Goal: Transaction & Acquisition: Purchase product/service

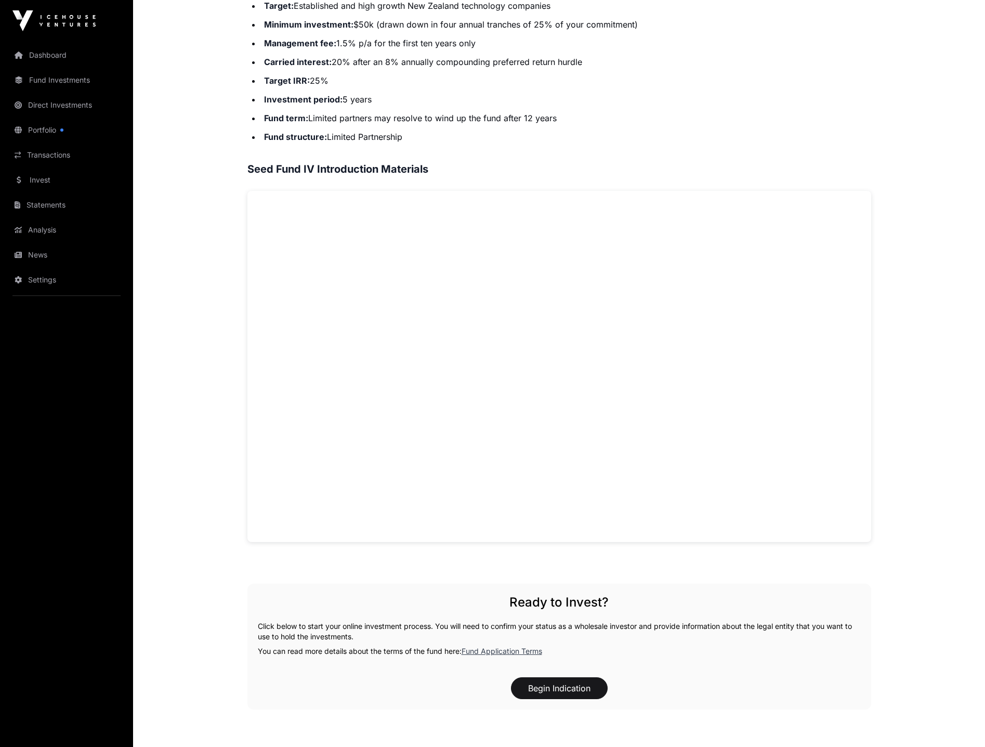
scroll to position [624, 0]
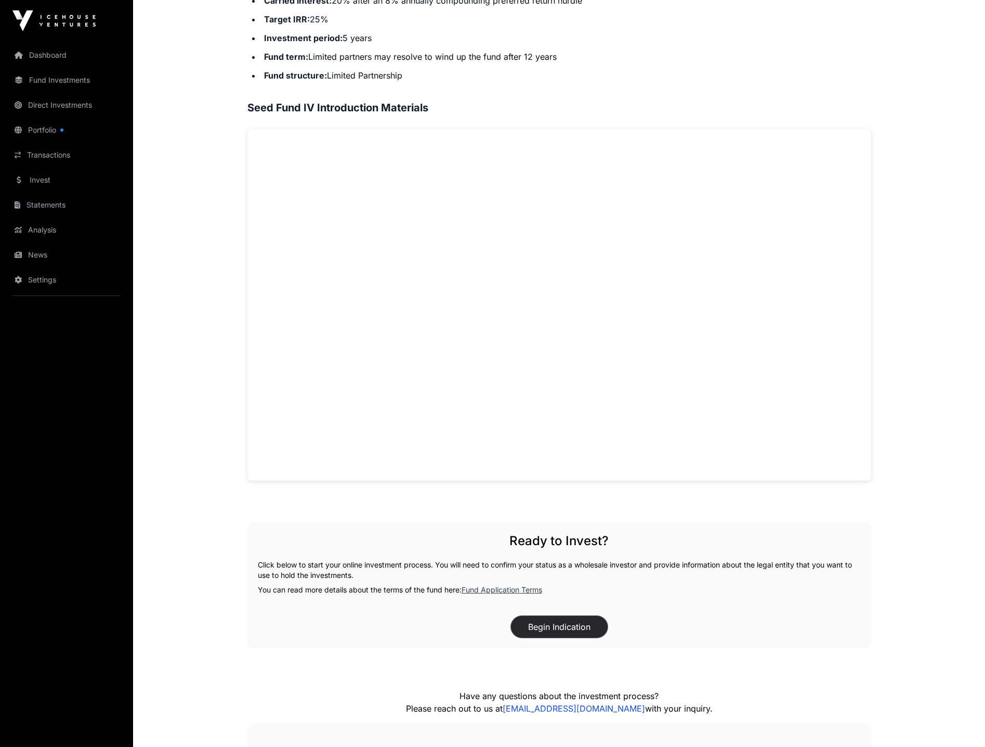
click at [562, 628] on button "Begin Indication" at bounding box center [559, 627] width 97 height 22
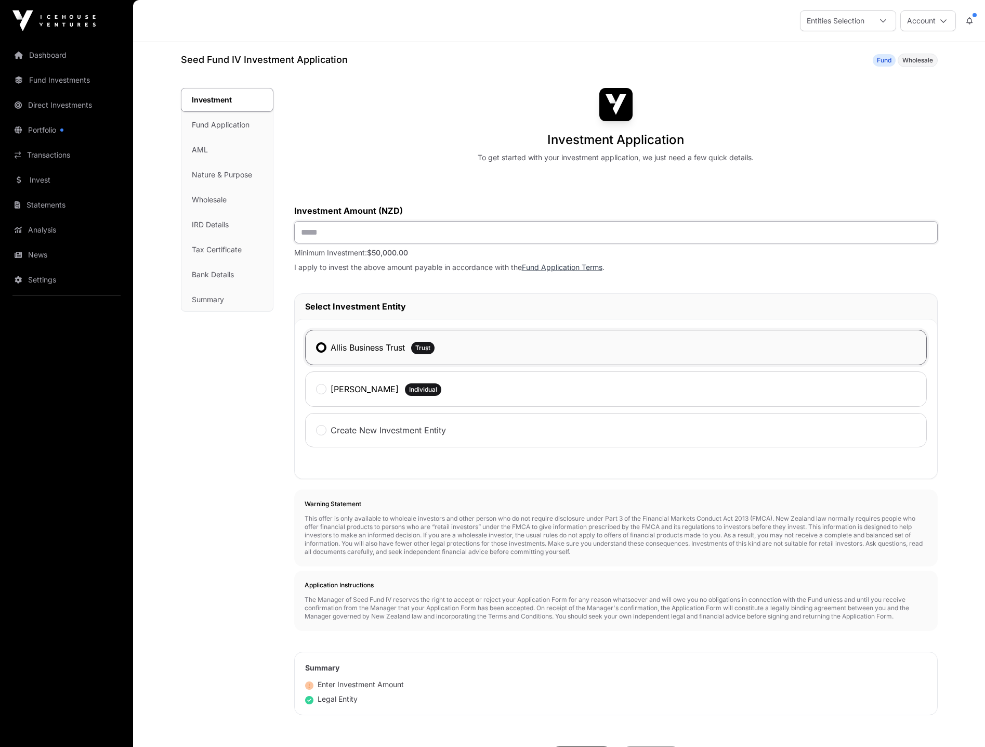
click at [338, 237] on input "text" at bounding box center [616, 232] width 644 height 22
type input "*******"
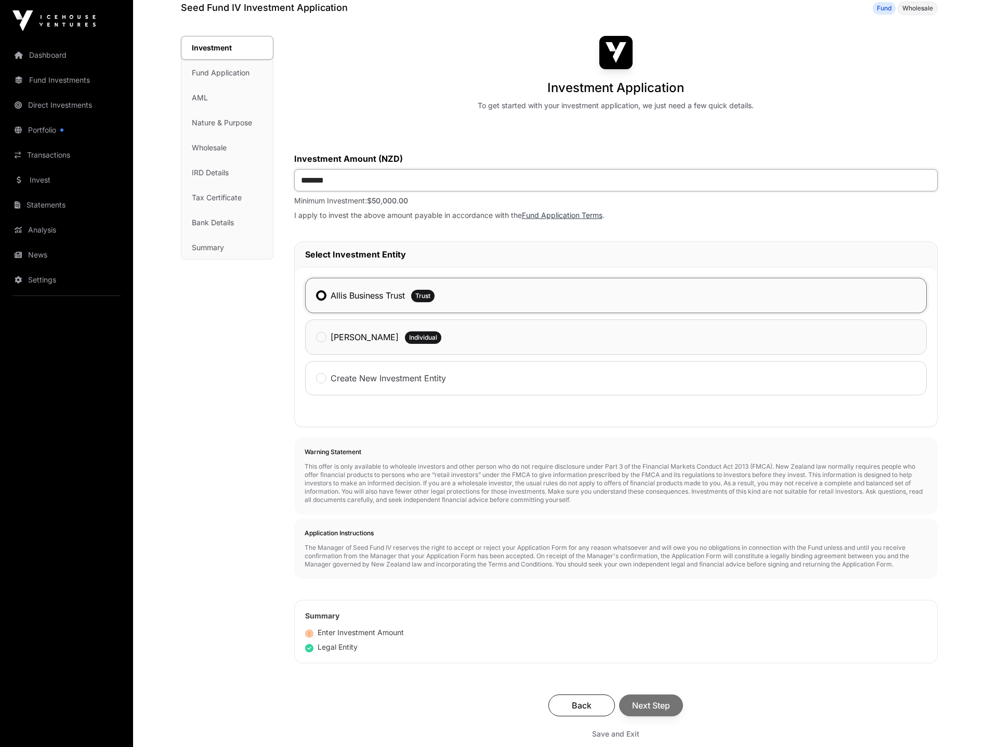
scroll to position [104, 0]
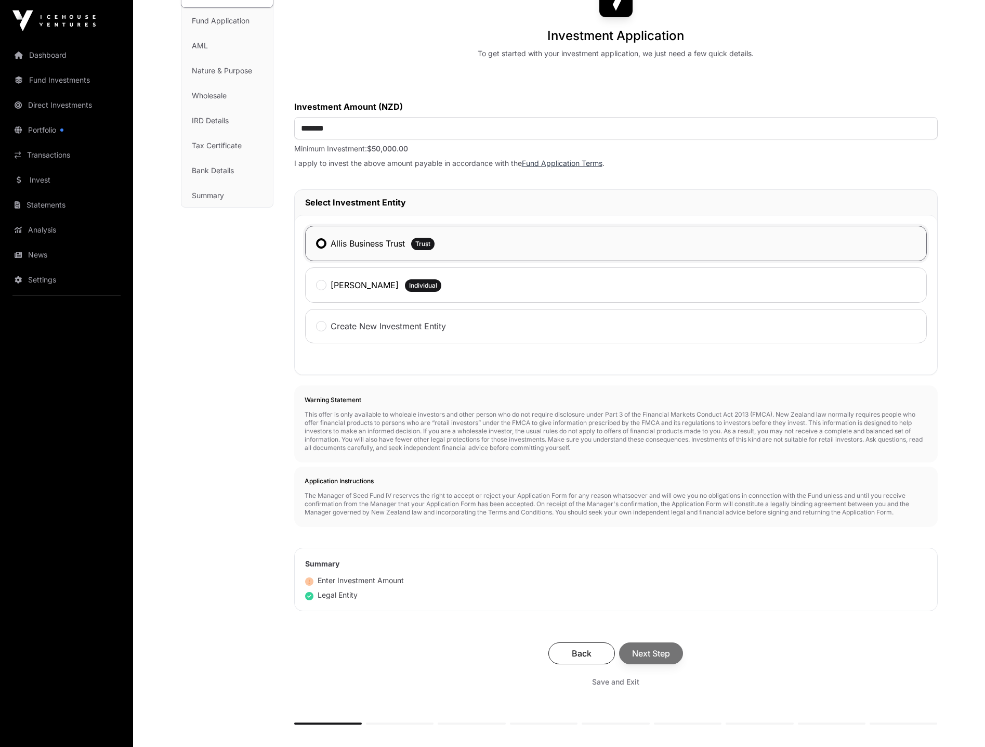
click at [656, 651] on div "Back Next Step" at bounding box center [616, 653] width 623 height 22
click at [658, 656] on span "Next Step" at bounding box center [651, 653] width 38 height 12
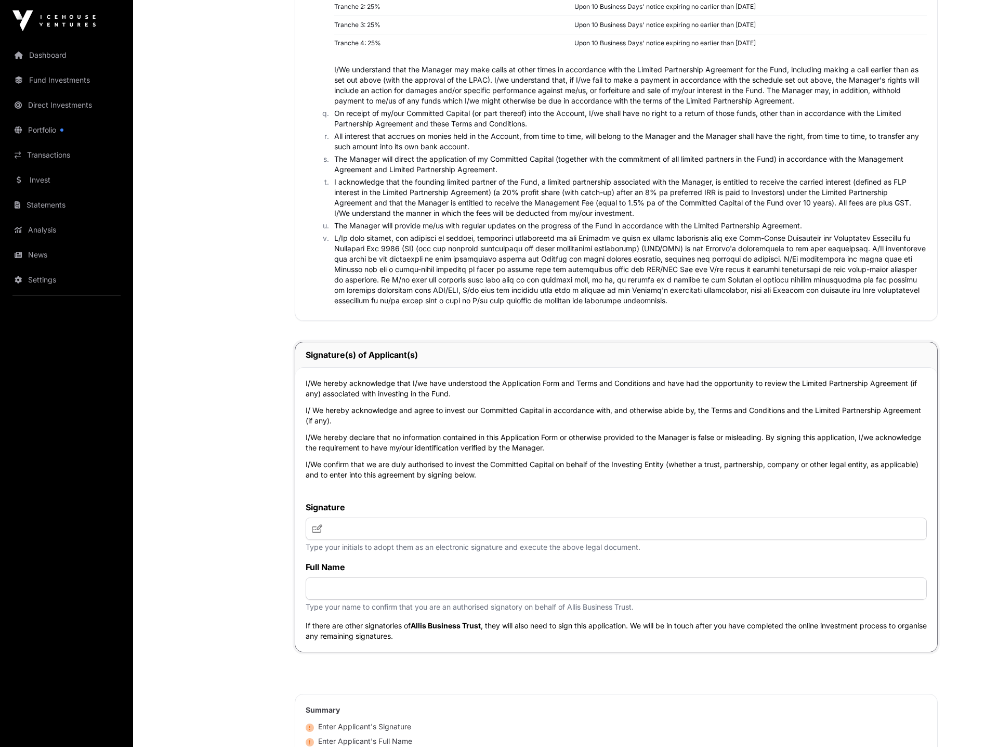
scroll to position [1768, 0]
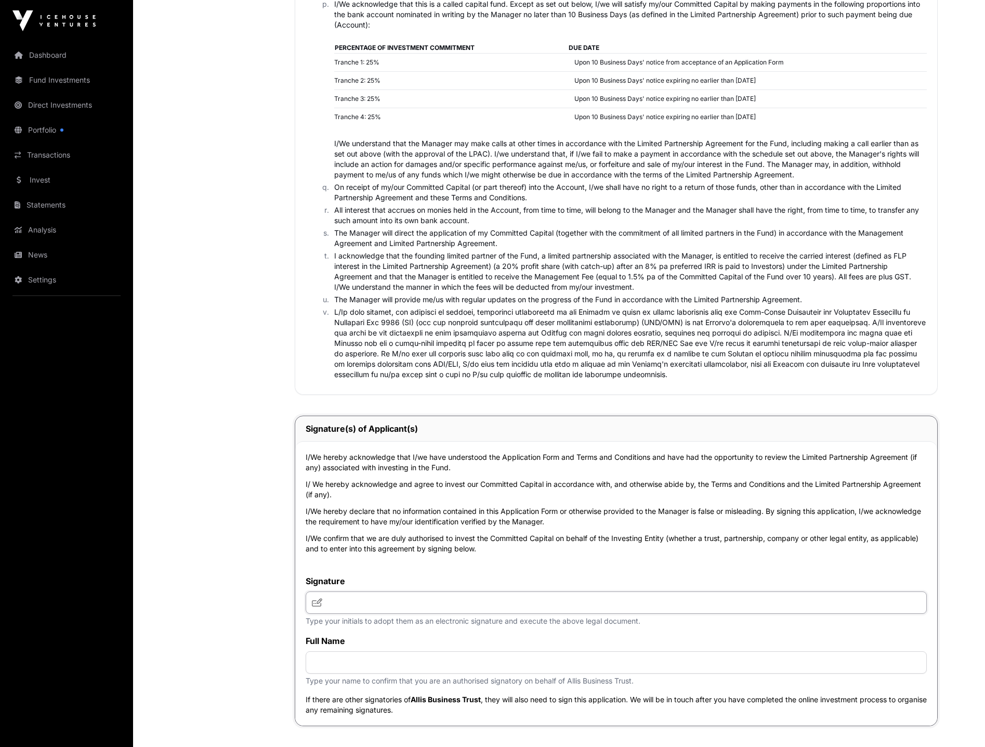
click at [329, 595] on input "text" at bounding box center [616, 602] width 621 height 22
type input "*****"
click at [410, 662] on input "text" at bounding box center [616, 662] width 621 height 22
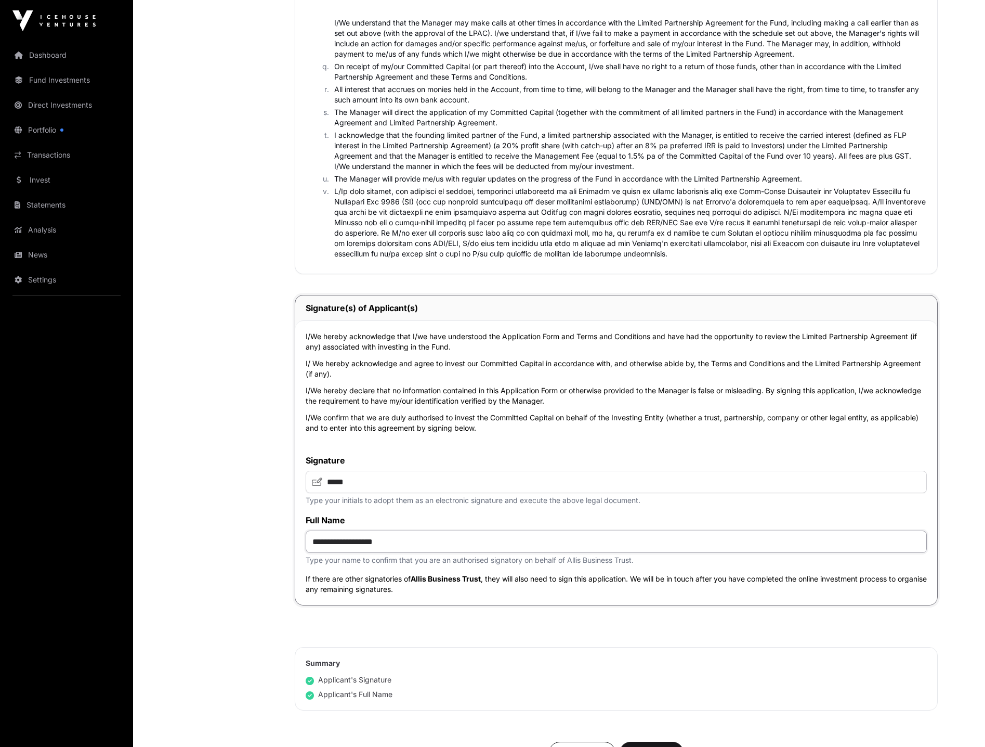
scroll to position [1924, 0]
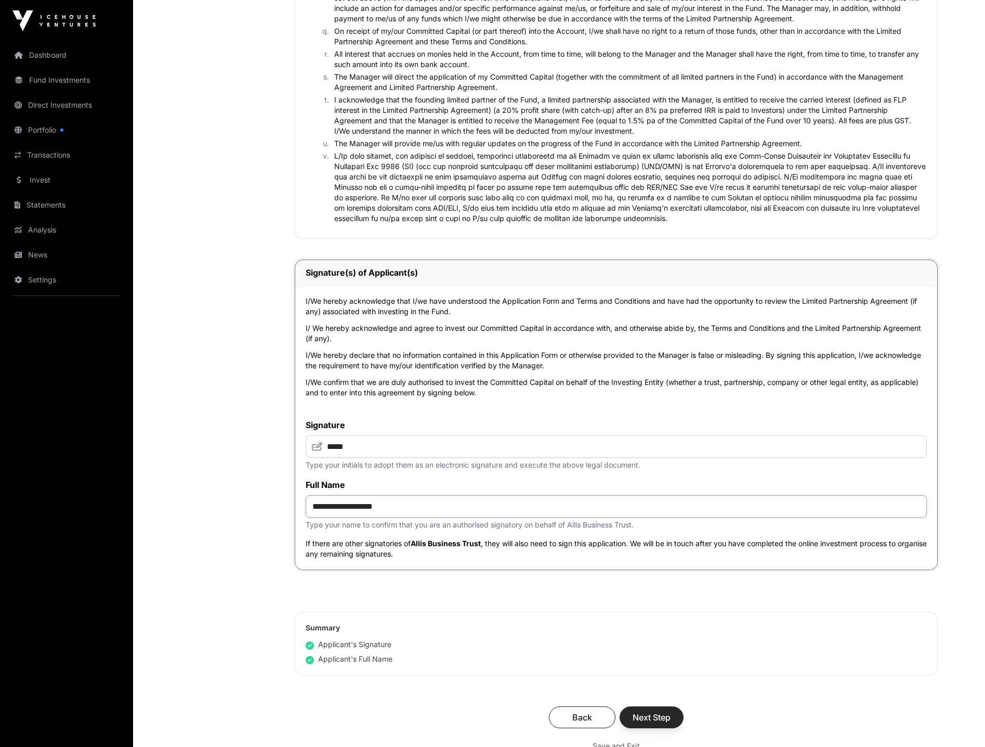
type input "**********"
click at [655, 715] on span "Next Step" at bounding box center [652, 717] width 38 height 12
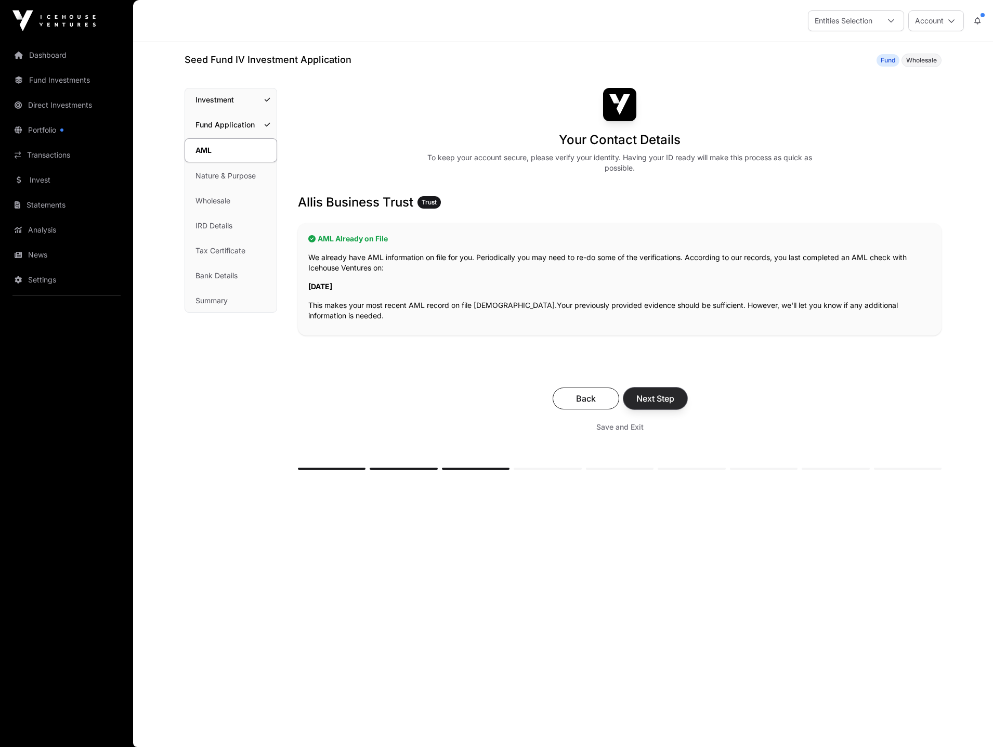
click at [658, 397] on span "Next Step" at bounding box center [655, 398] width 38 height 12
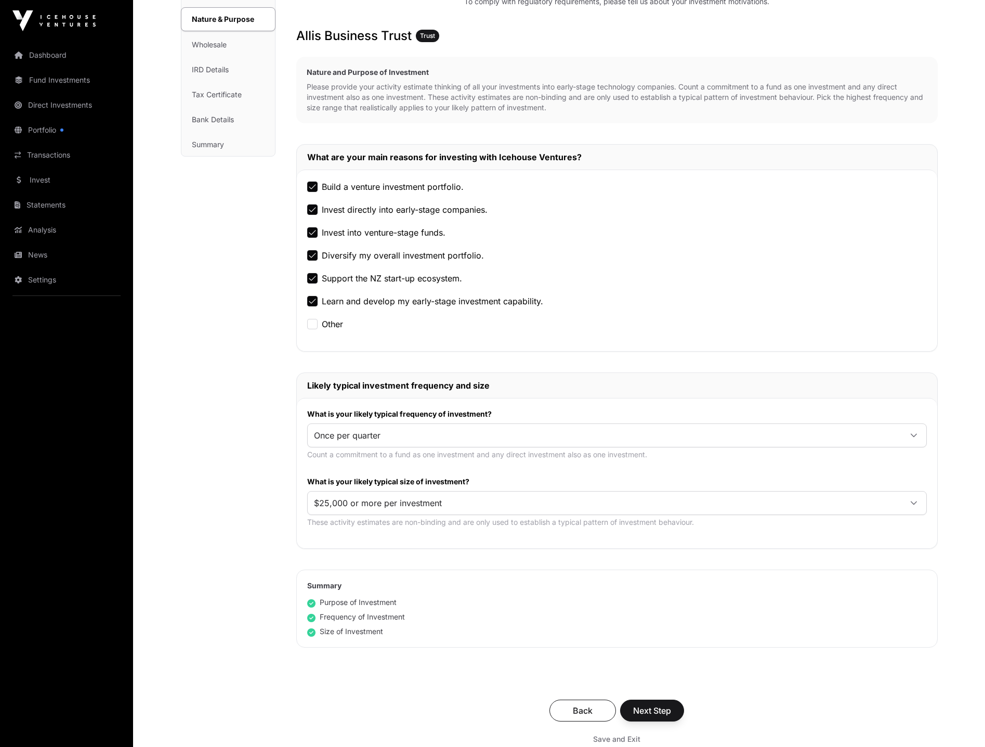
scroll to position [312, 0]
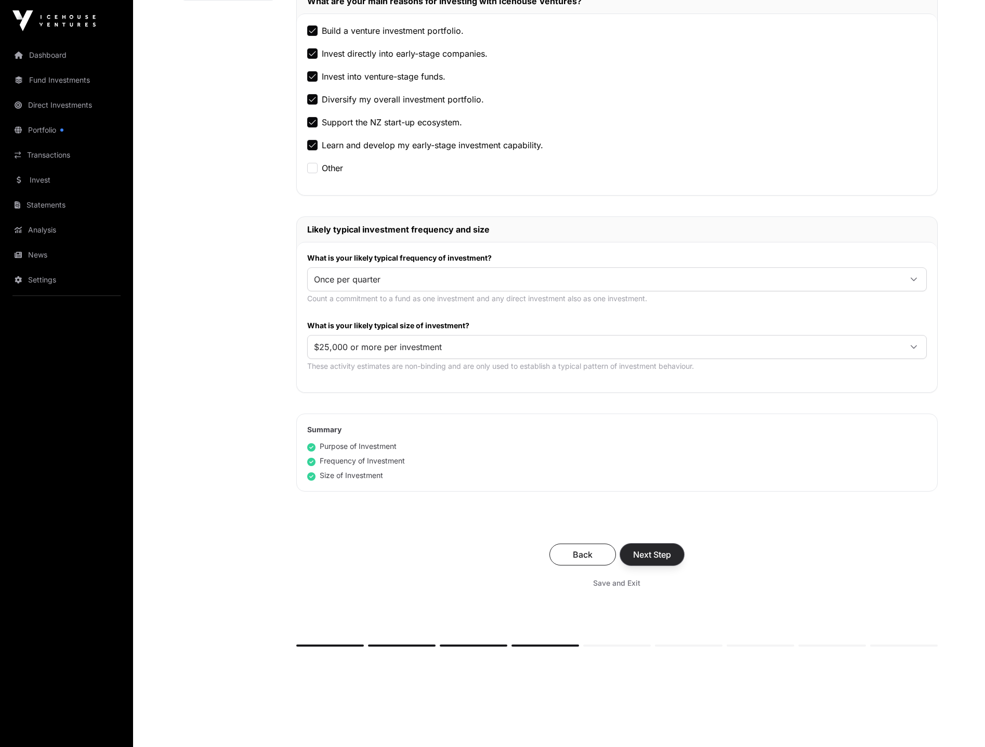
click at [652, 548] on span "Next Step" at bounding box center [652, 554] width 38 height 12
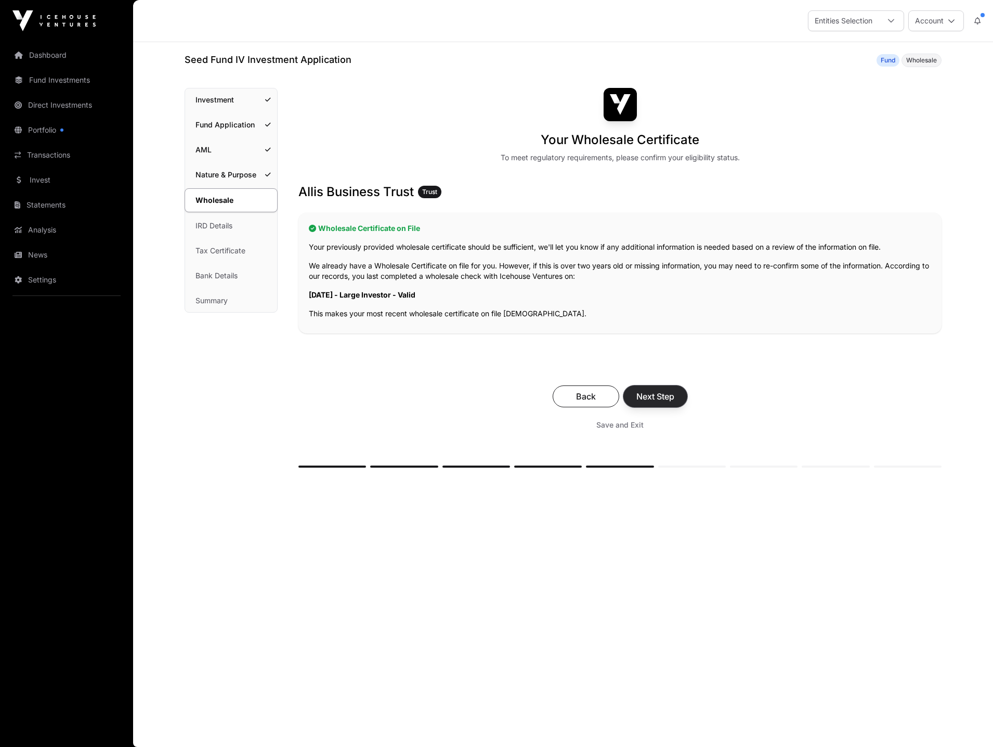
click at [662, 400] on span "Next Step" at bounding box center [655, 396] width 38 height 12
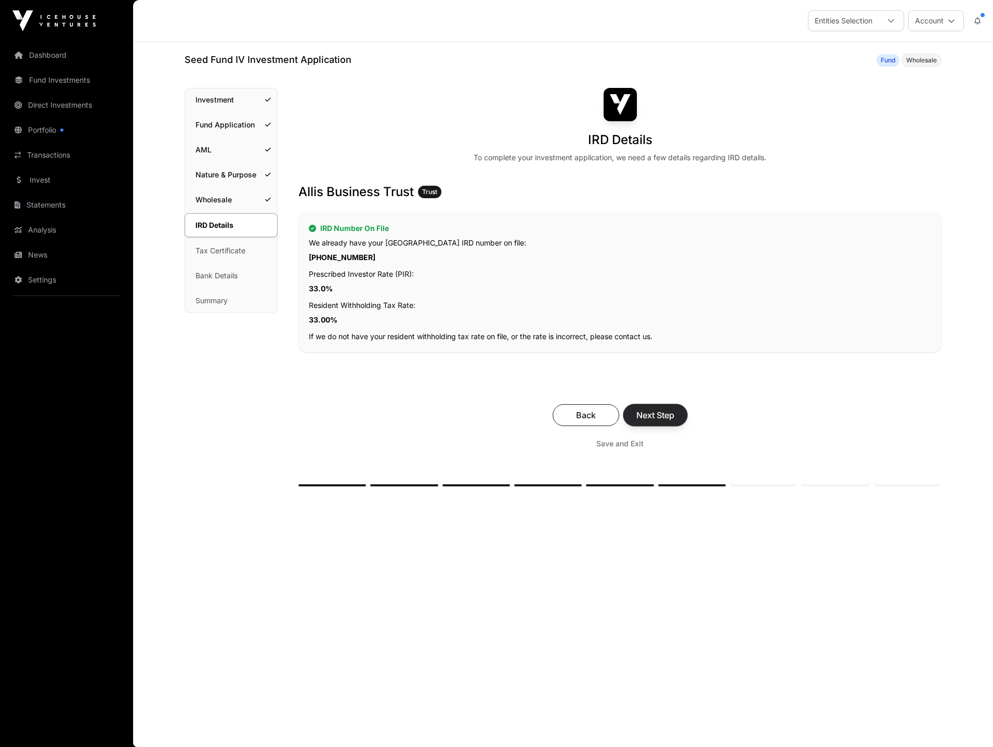
click at [646, 418] on span "Next Step" at bounding box center [655, 415] width 38 height 12
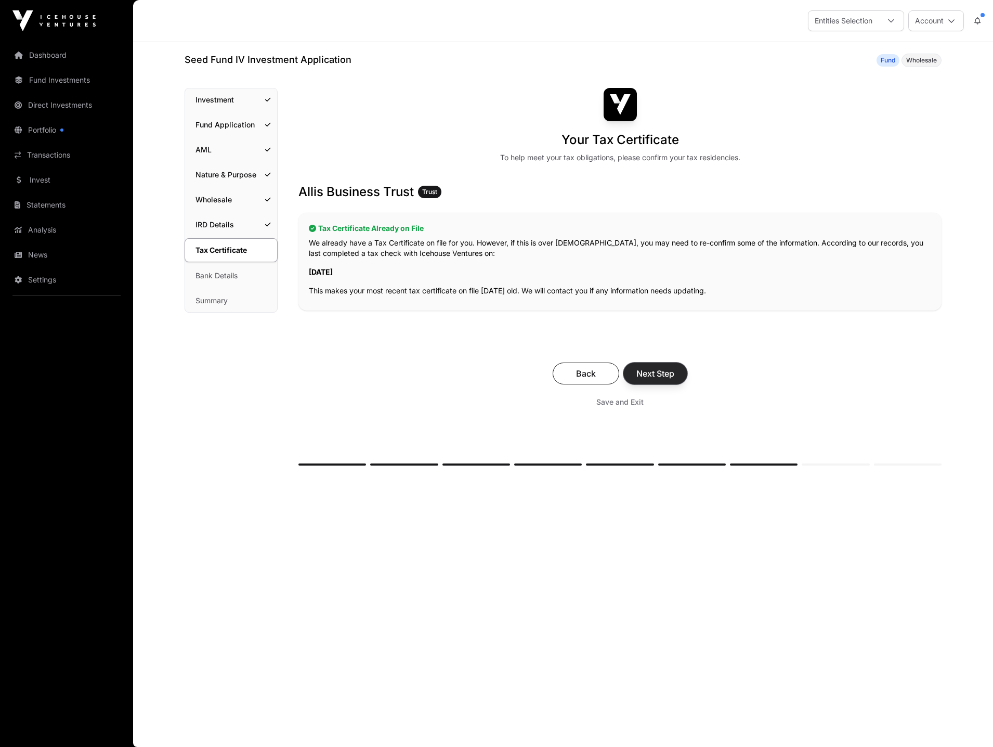
click at [662, 378] on span "Next Step" at bounding box center [655, 373] width 38 height 12
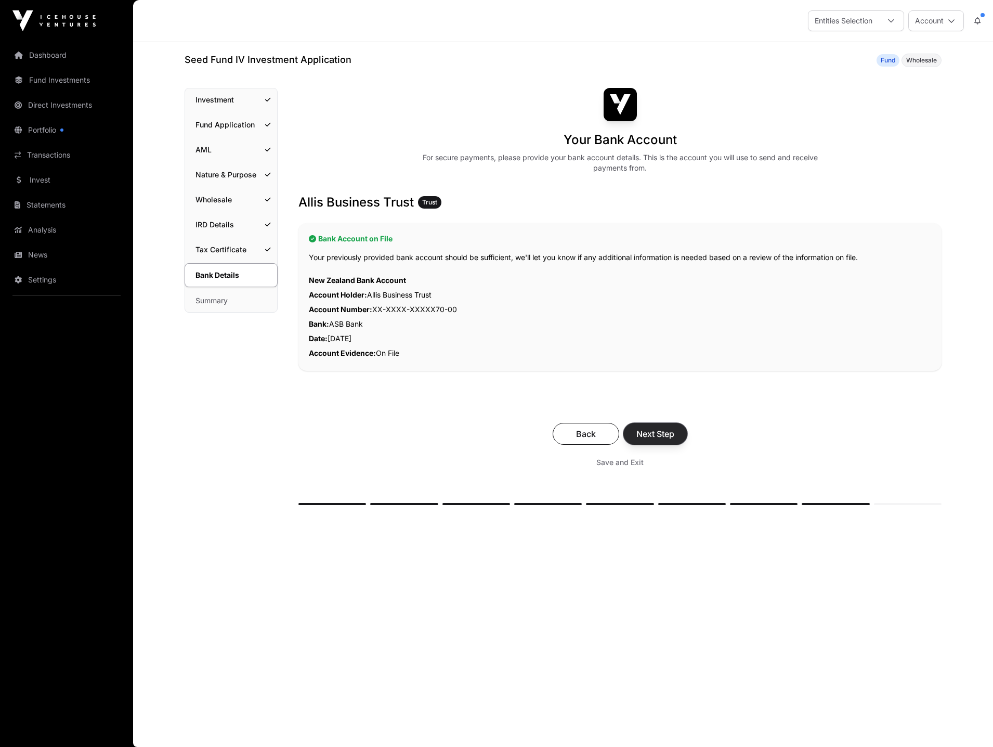
click at [653, 430] on span "Next Step" at bounding box center [655, 433] width 38 height 12
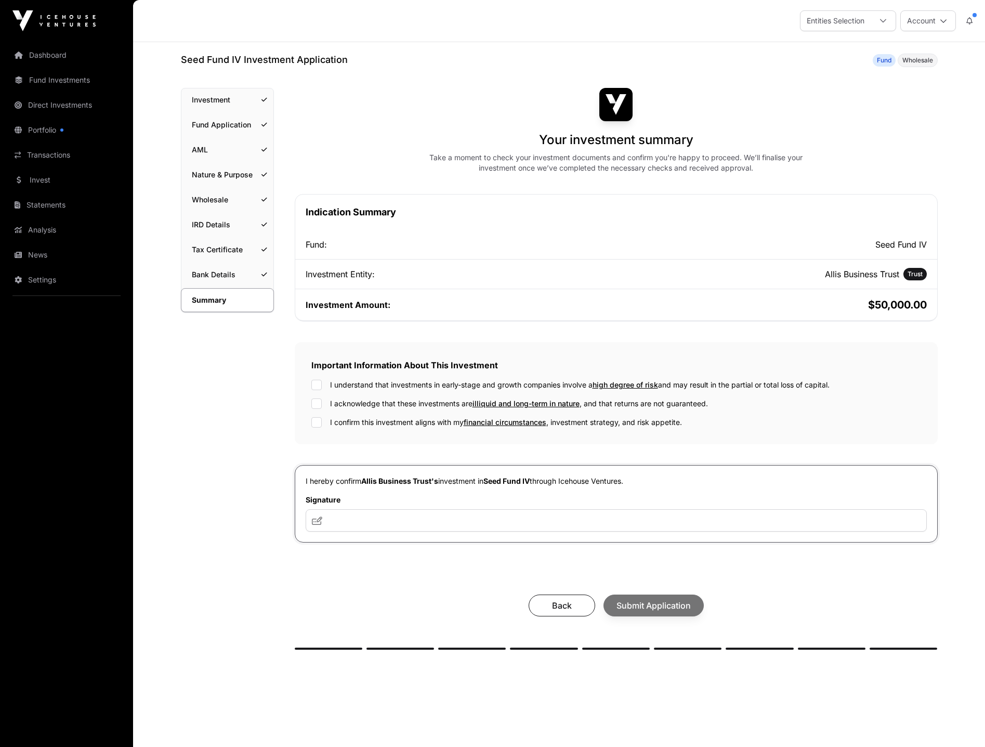
click at [325, 386] on div "I understand that investments in early-stage and growth companies involve a hig…" at bounding box center [616, 385] width 610 height 10
click at [364, 518] on input "text" at bounding box center [616, 520] width 621 height 22
type input "***"
click at [651, 600] on span "Submit Application" at bounding box center [654, 605] width 74 height 12
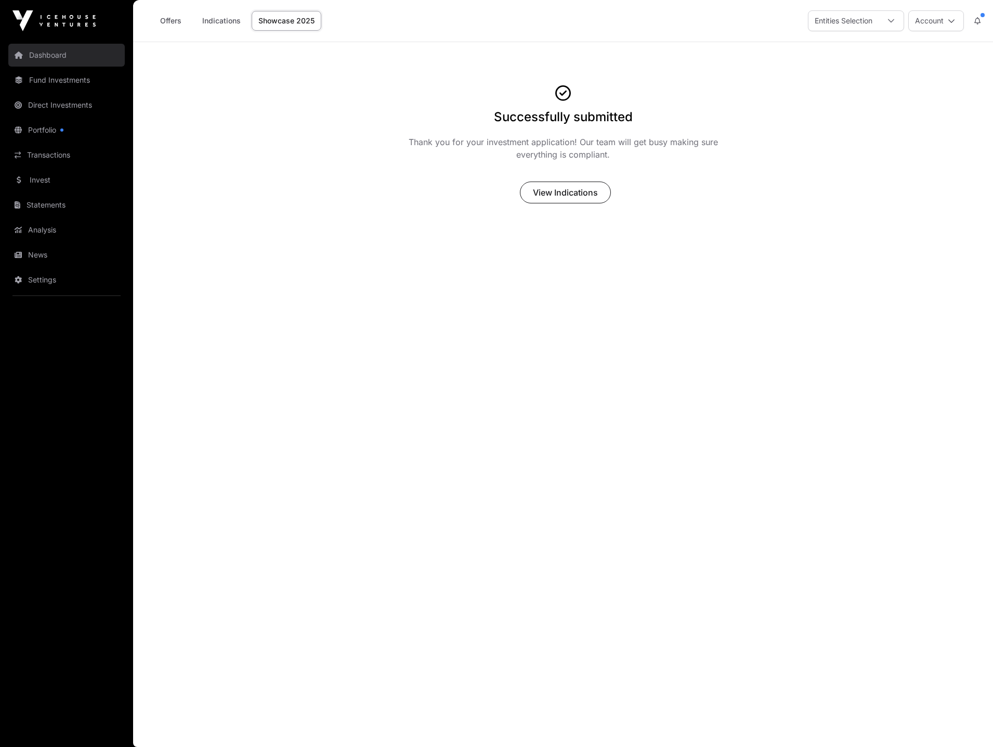
click at [43, 50] on link "Dashboard" at bounding box center [66, 55] width 116 height 23
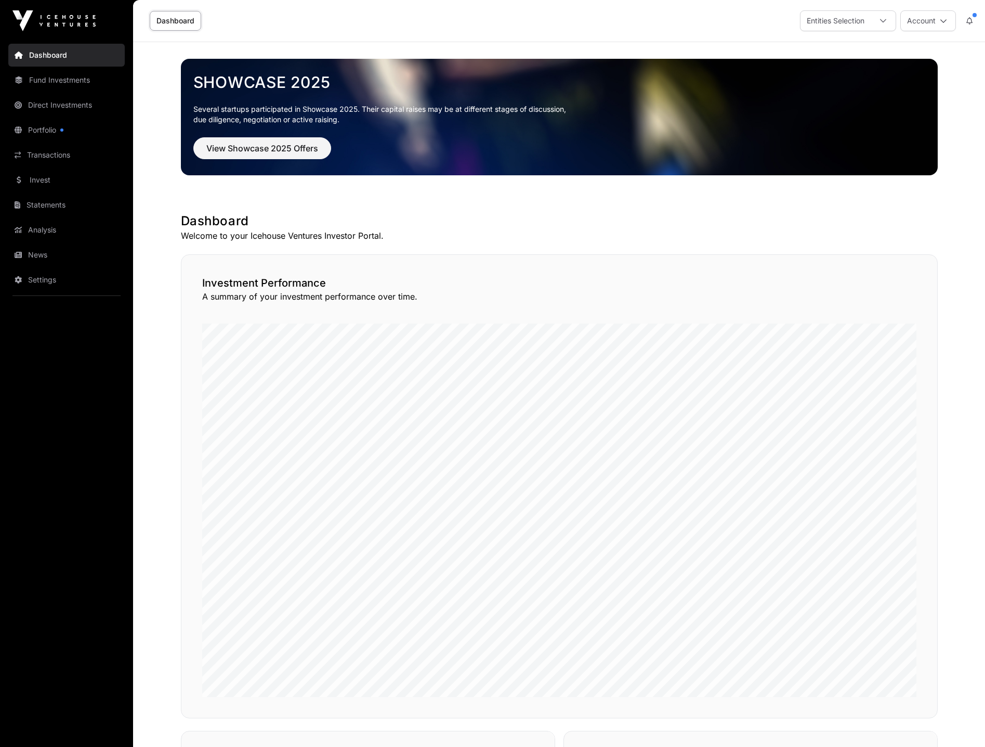
click at [76, 20] on img at bounding box center [53, 20] width 83 height 21
click at [46, 126] on link "Portfolio" at bounding box center [66, 130] width 116 height 23
click at [228, 146] on span "View Showcase 2025 Offers" at bounding box center [262, 148] width 112 height 12
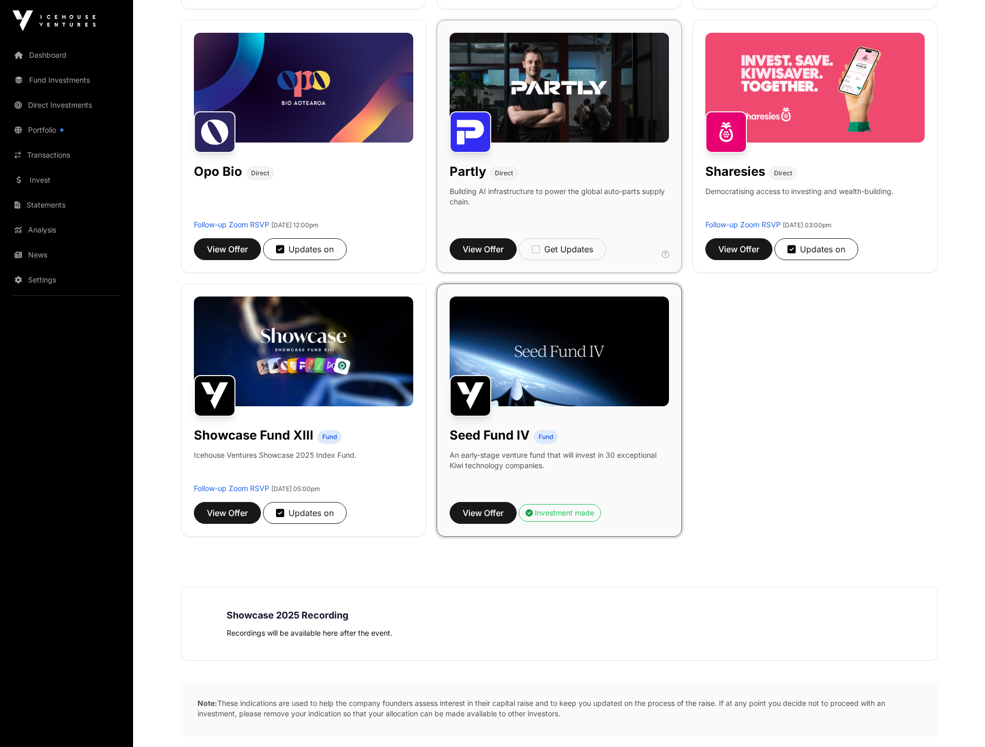
scroll to position [676, 0]
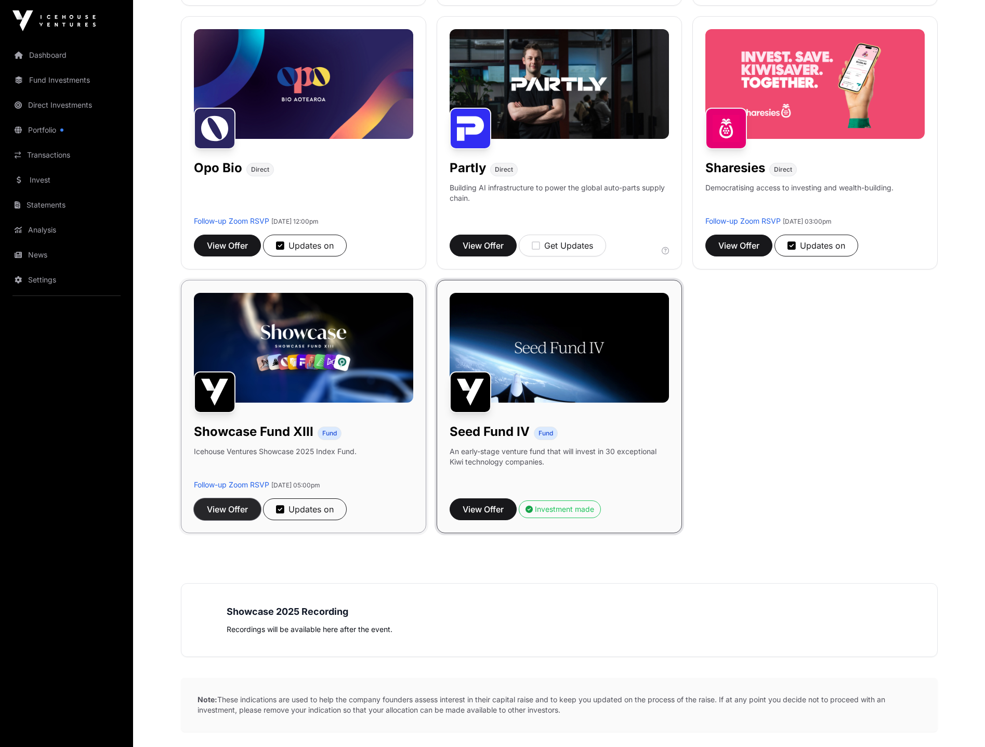
click at [234, 509] on span "View Offer" at bounding box center [227, 509] width 41 height 12
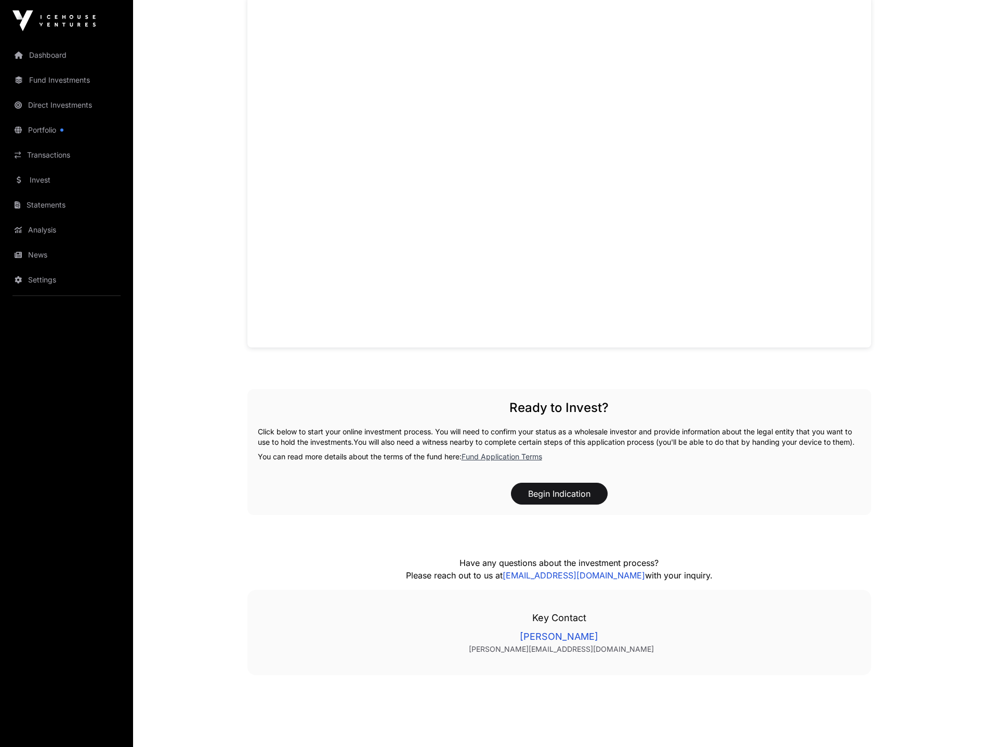
scroll to position [728, 0]
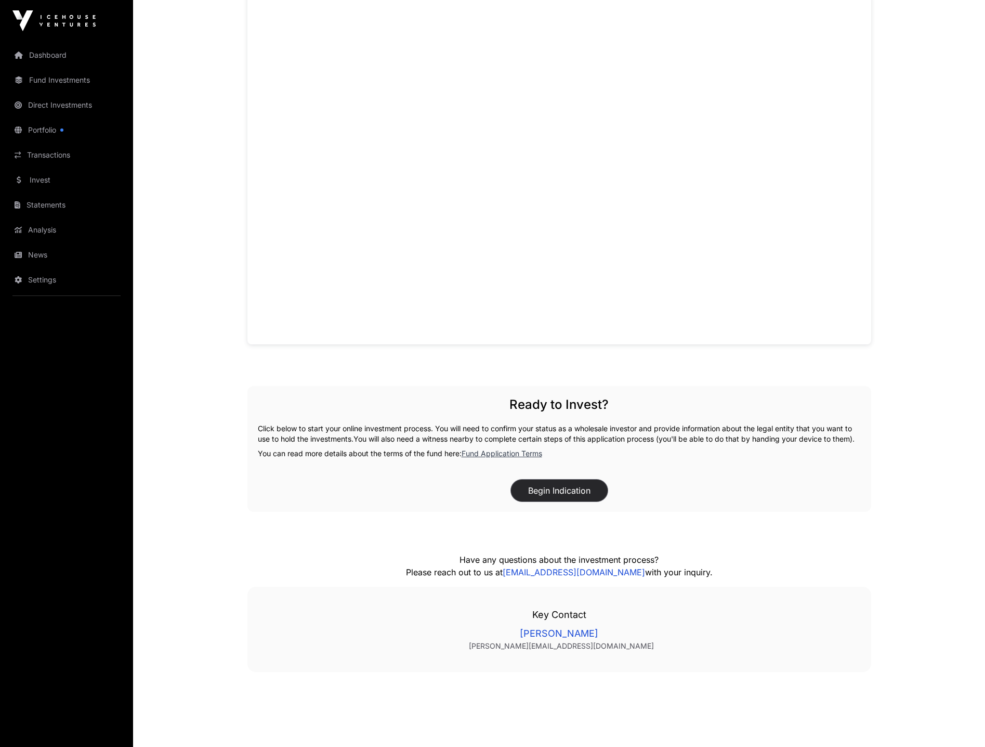
click at [555, 498] on button "Begin Indication" at bounding box center [559, 490] width 97 height 22
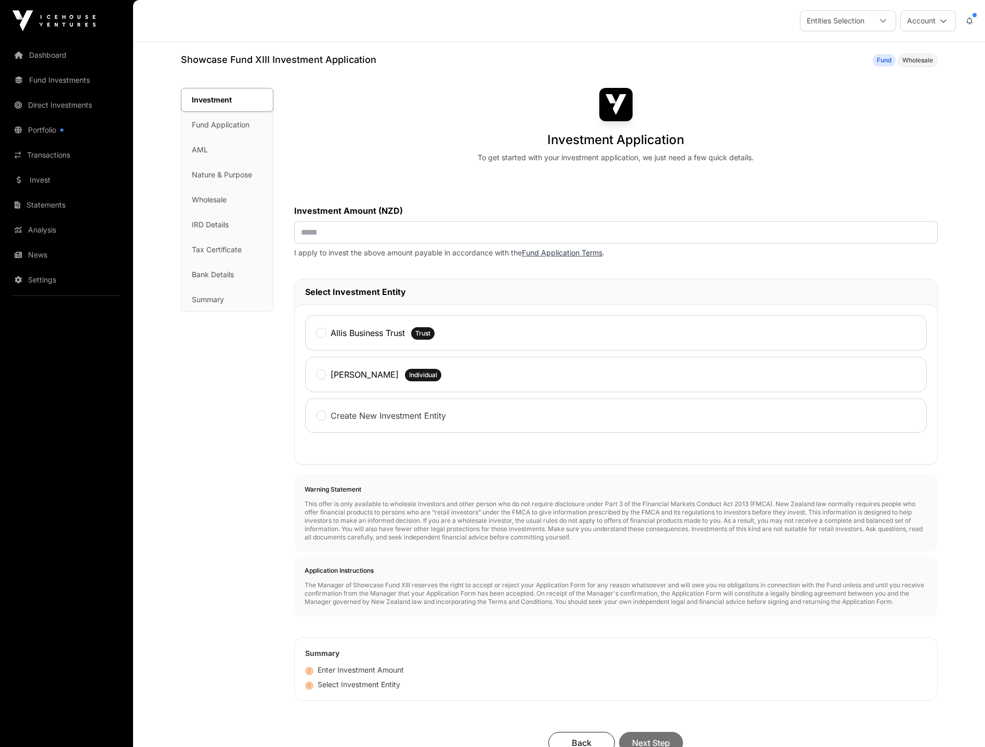
click at [369, 218] on div "Investment Amount (NZD)" at bounding box center [616, 223] width 644 height 39
click at [361, 230] on input "text" at bounding box center [616, 232] width 644 height 22
type input "*******"
click at [327, 336] on div "Allis Business Trust" at bounding box center [360, 333] width 89 height 14
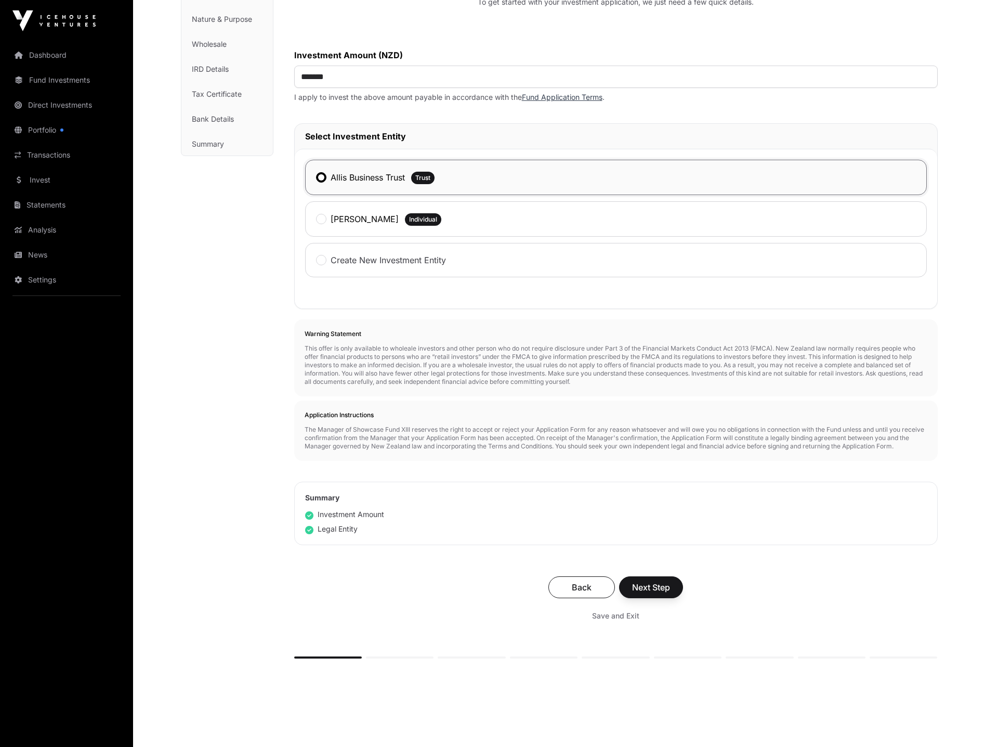
scroll to position [156, 0]
click at [662, 585] on span "Next Step" at bounding box center [651, 586] width 38 height 12
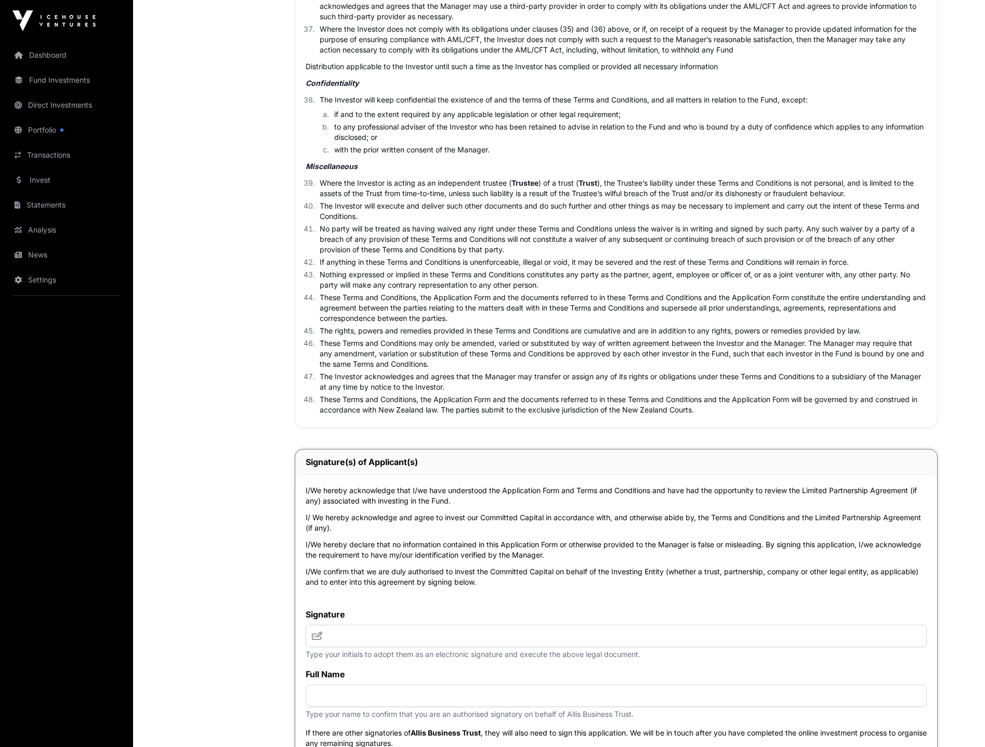
scroll to position [3275, 0]
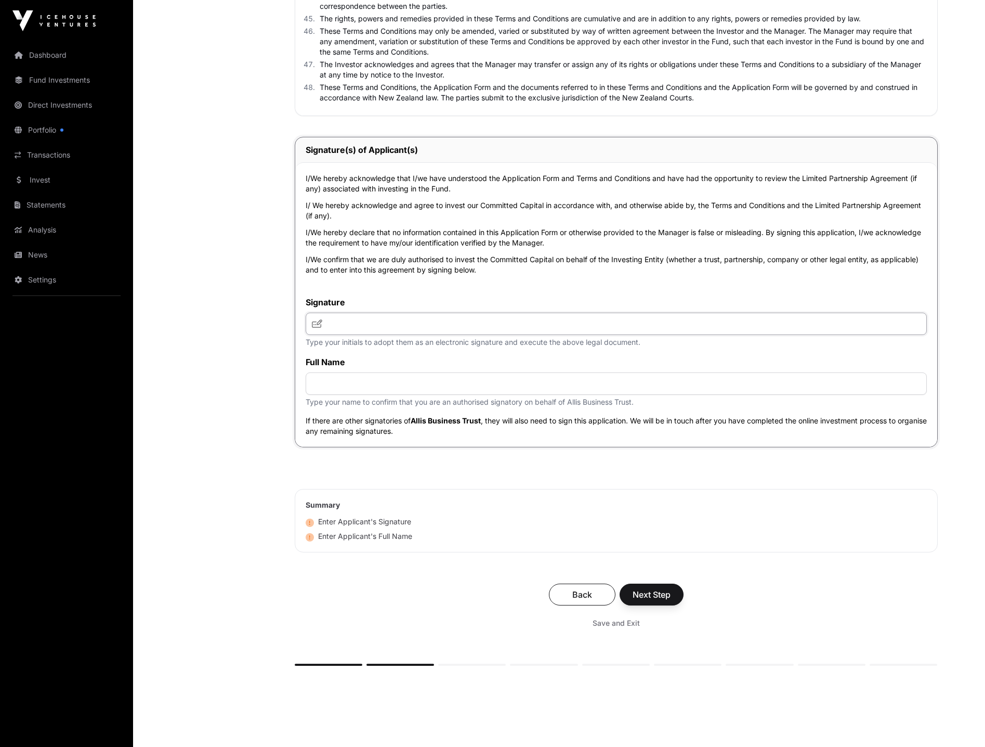
click at [376, 325] on input "text" at bounding box center [616, 323] width 621 height 22
type input "*****"
type input "**********"
click at [652, 600] on span "Next Step" at bounding box center [652, 594] width 38 height 12
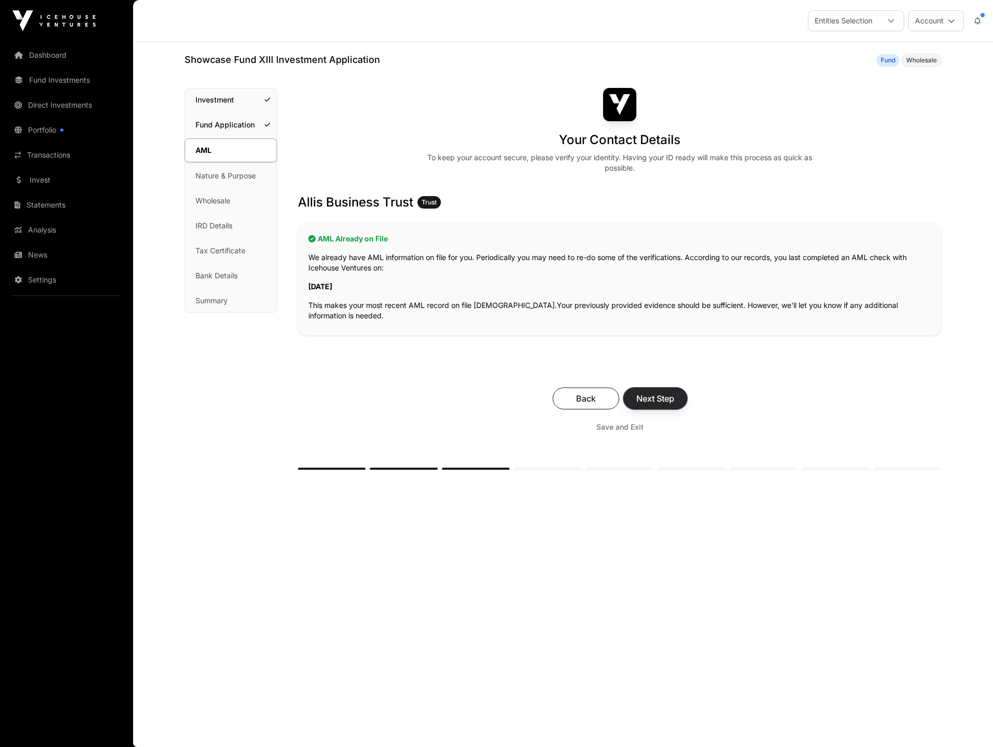
click at [652, 397] on span "Next Step" at bounding box center [655, 398] width 38 height 12
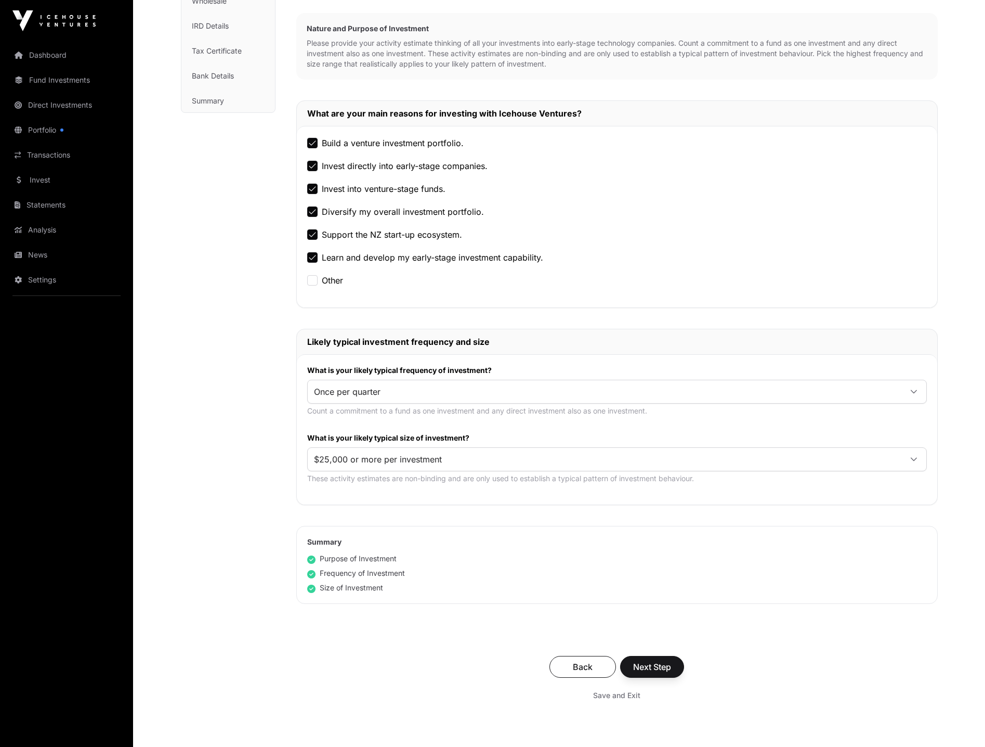
scroll to position [208, 0]
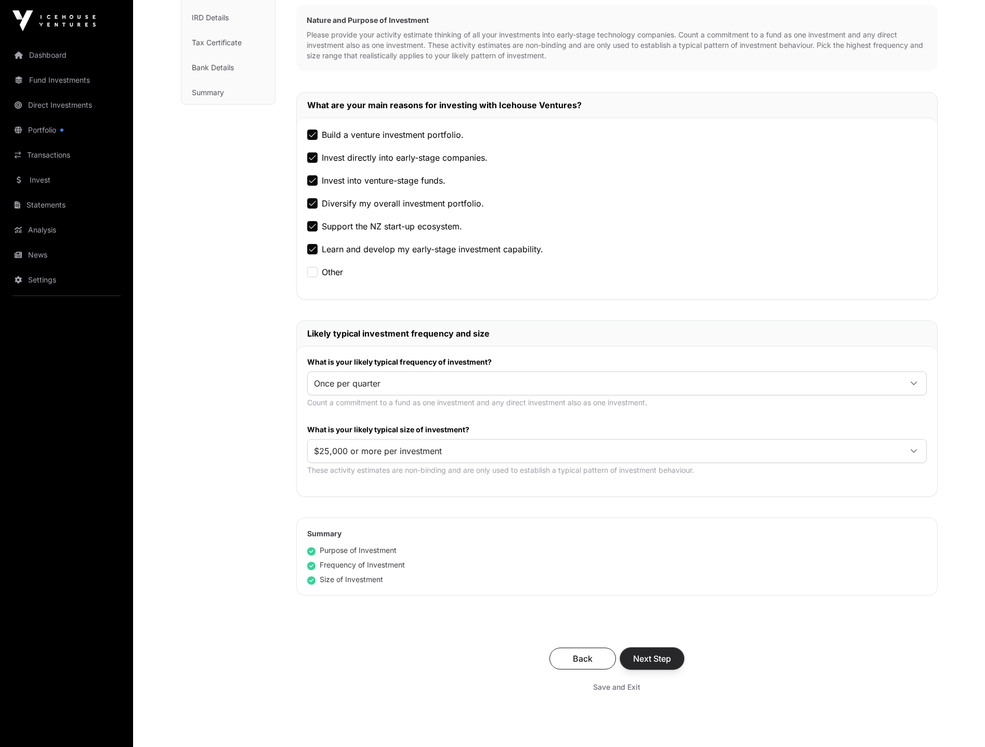
click at [655, 661] on span "Next Step" at bounding box center [652, 658] width 38 height 12
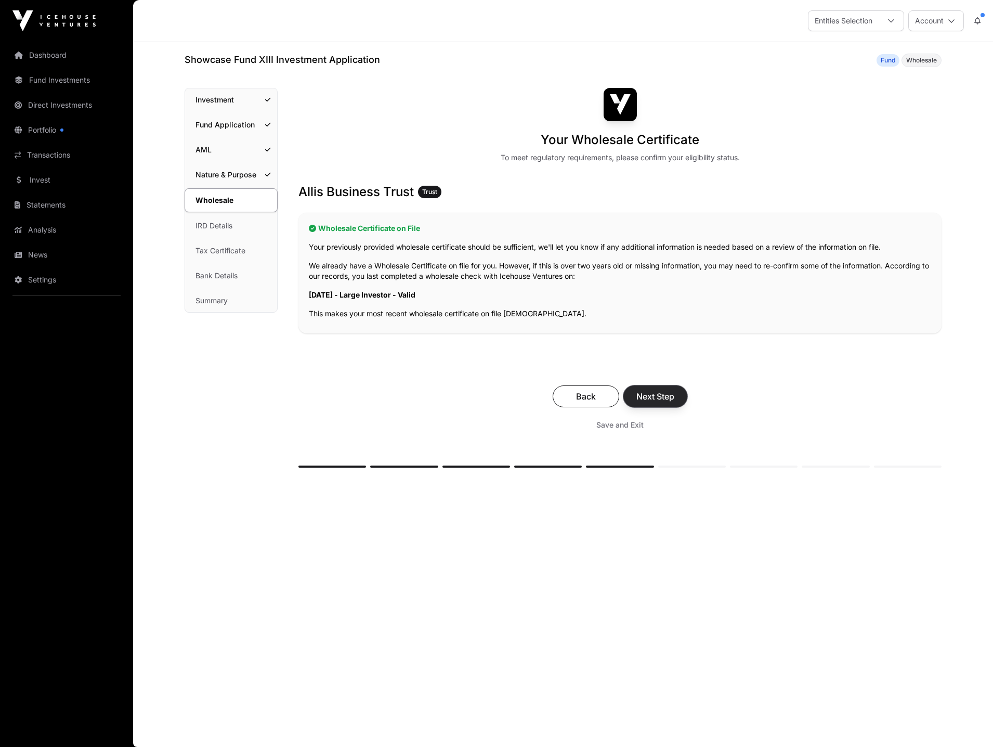
click at [658, 398] on span "Next Step" at bounding box center [655, 396] width 38 height 12
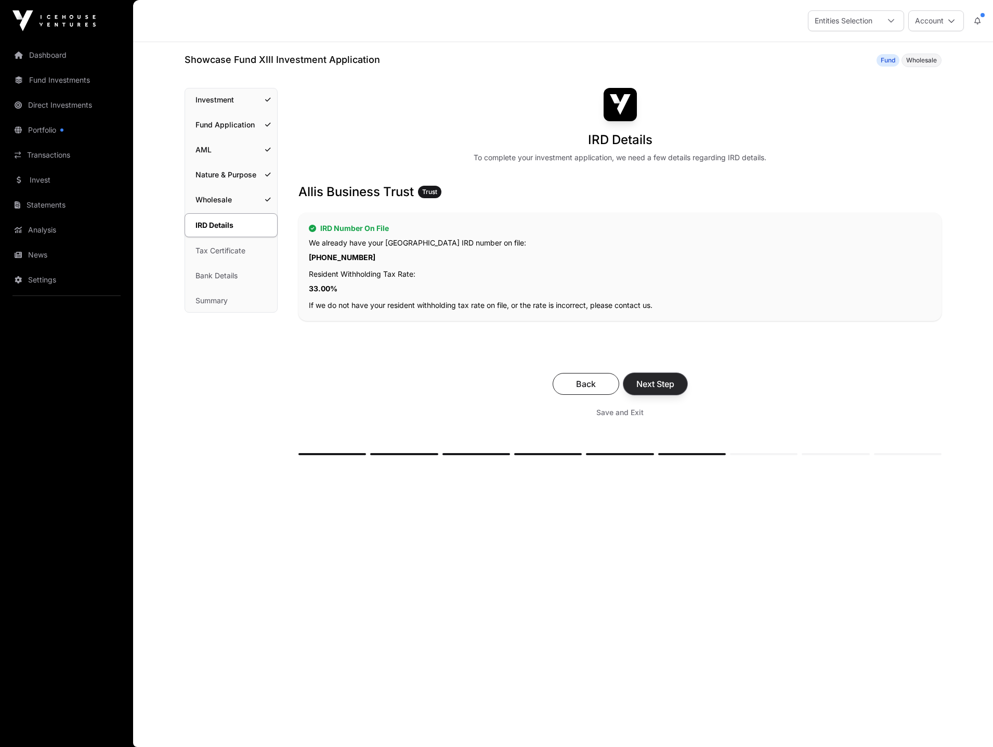
click at [664, 383] on span "Next Step" at bounding box center [655, 383] width 38 height 12
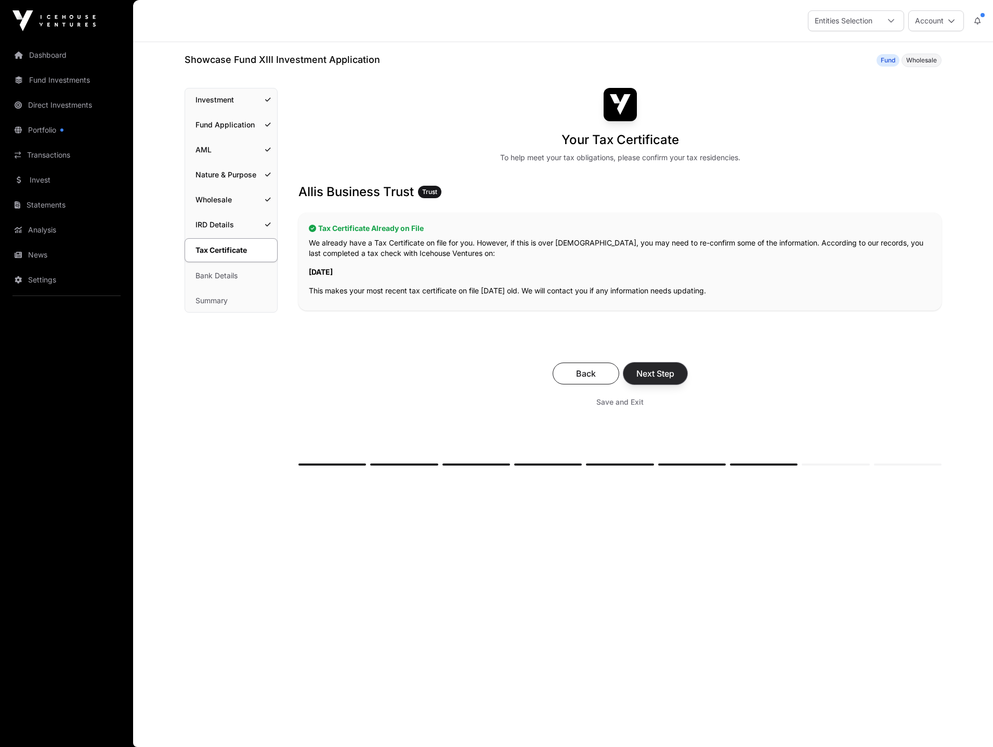
click at [665, 373] on span "Next Step" at bounding box center [655, 373] width 38 height 12
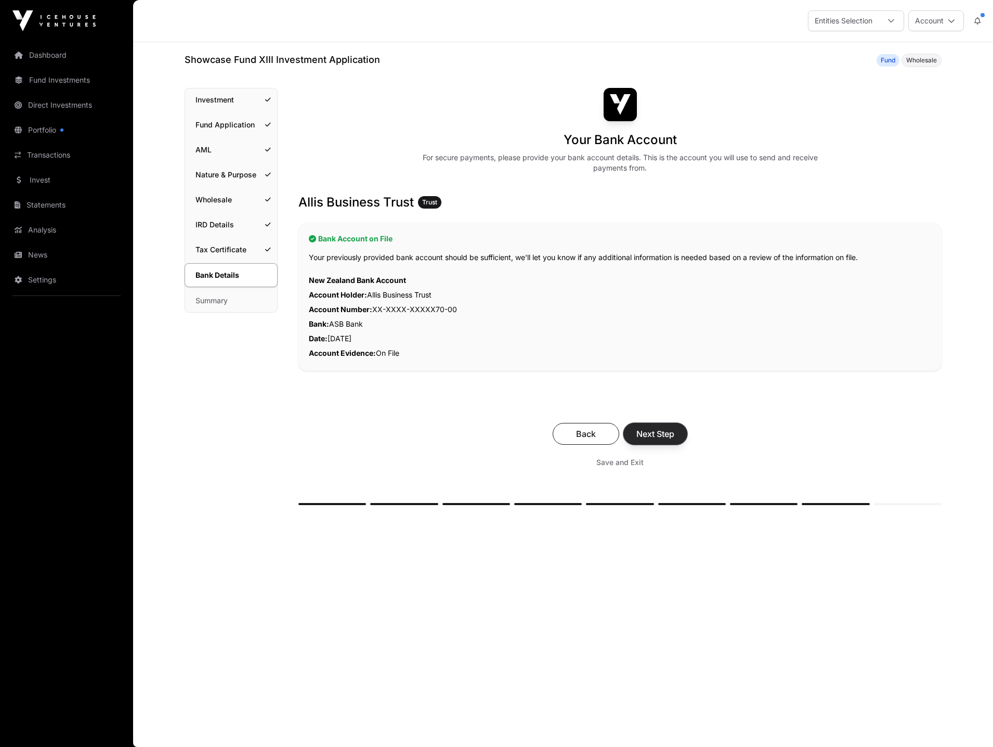
click at [657, 435] on span "Next Step" at bounding box center [655, 433] width 38 height 12
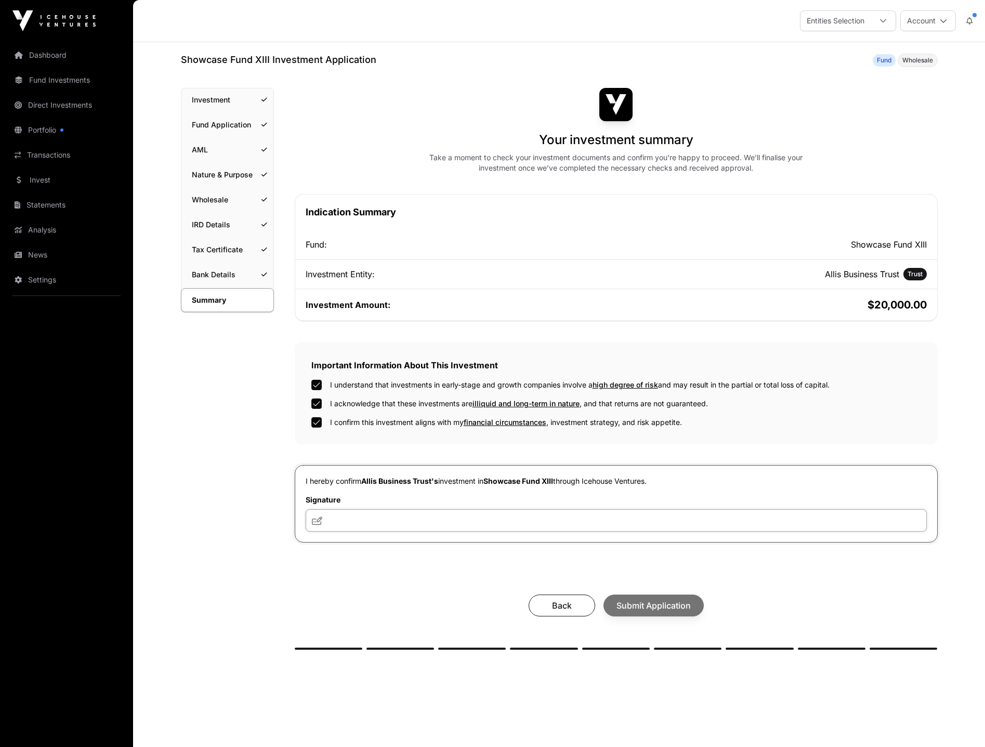
click at [346, 513] on input "text" at bounding box center [616, 520] width 621 height 22
type input "*****"
click at [630, 596] on button "Submit Application" at bounding box center [654, 605] width 100 height 22
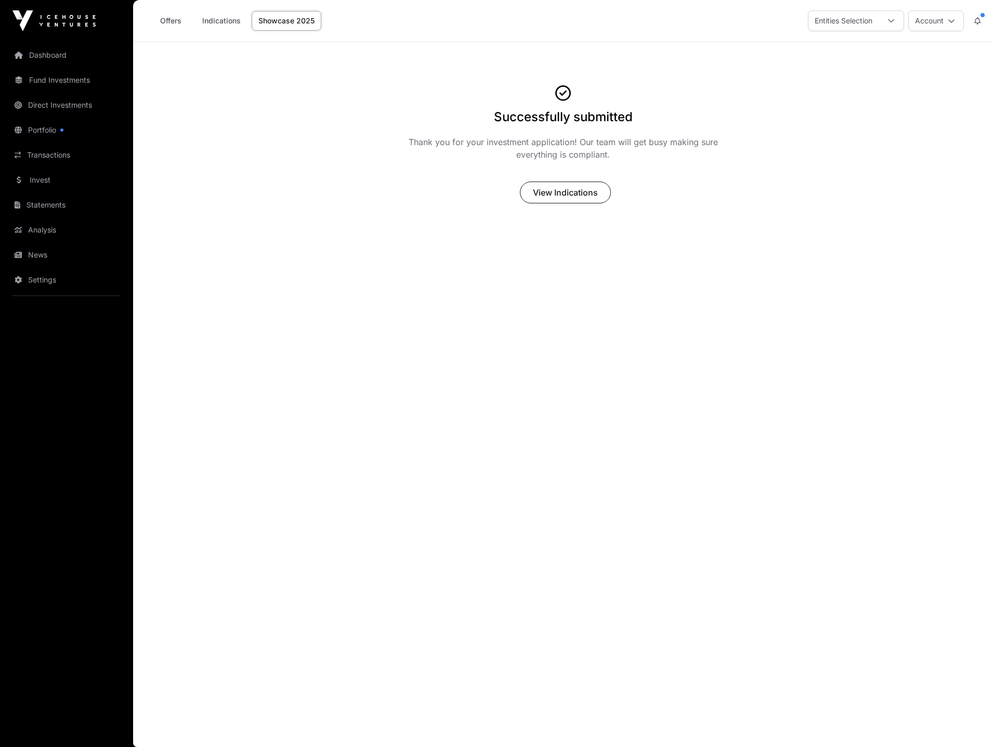
click at [267, 17] on link "Showcase 2025" at bounding box center [287, 21] width 70 height 20
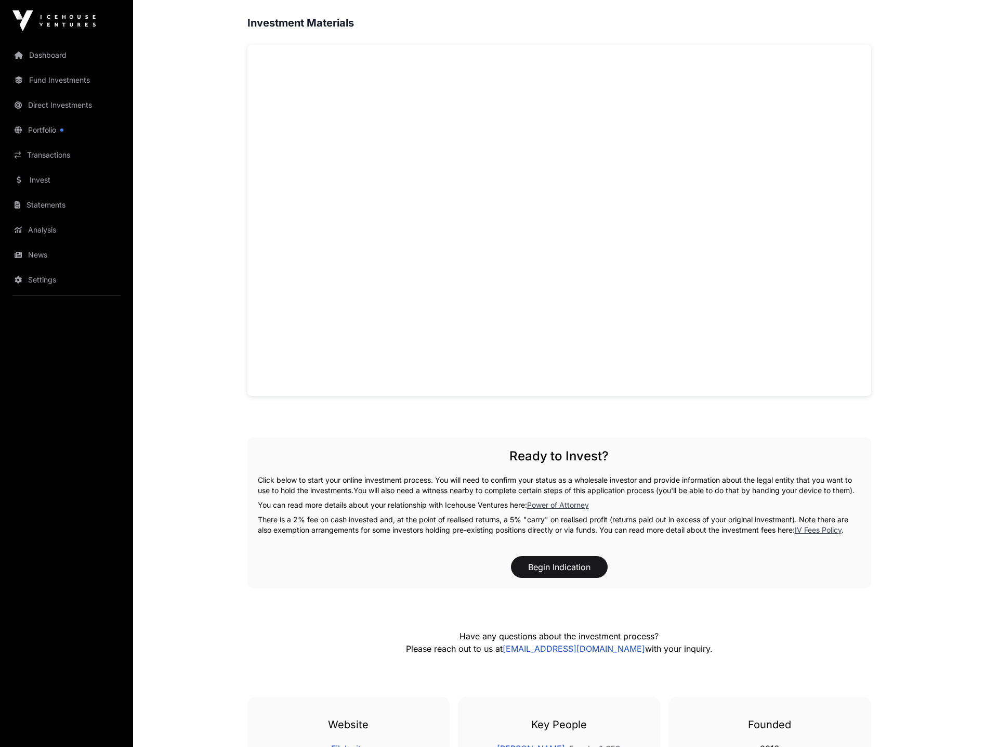
scroll to position [728, 0]
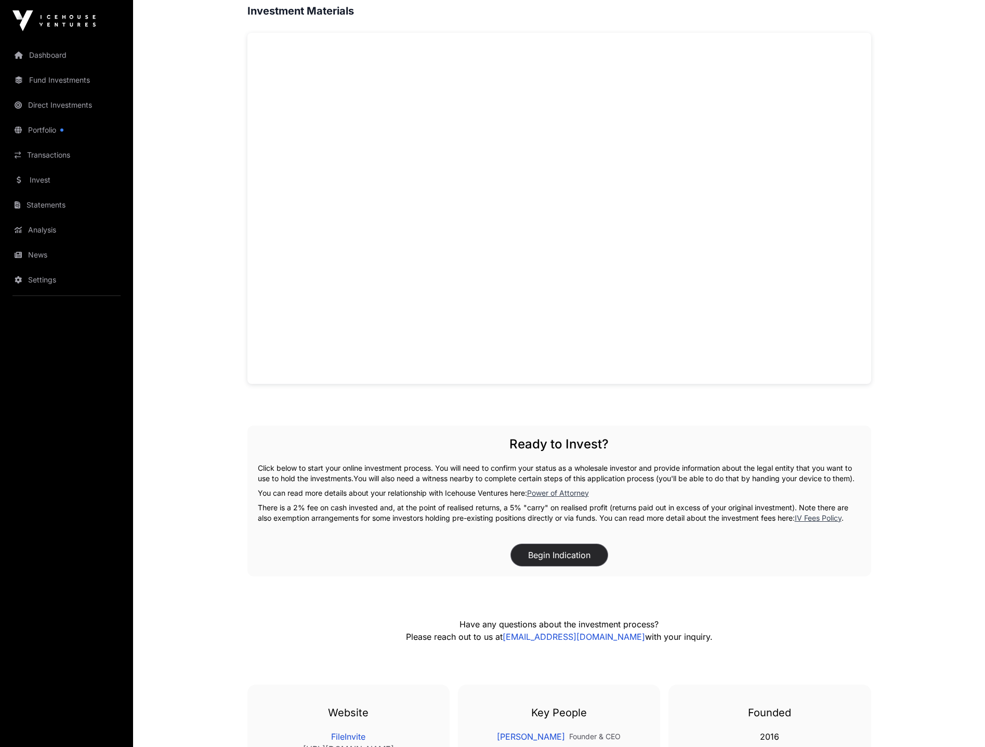
click at [567, 565] on button "Begin Indication" at bounding box center [559, 555] width 97 height 22
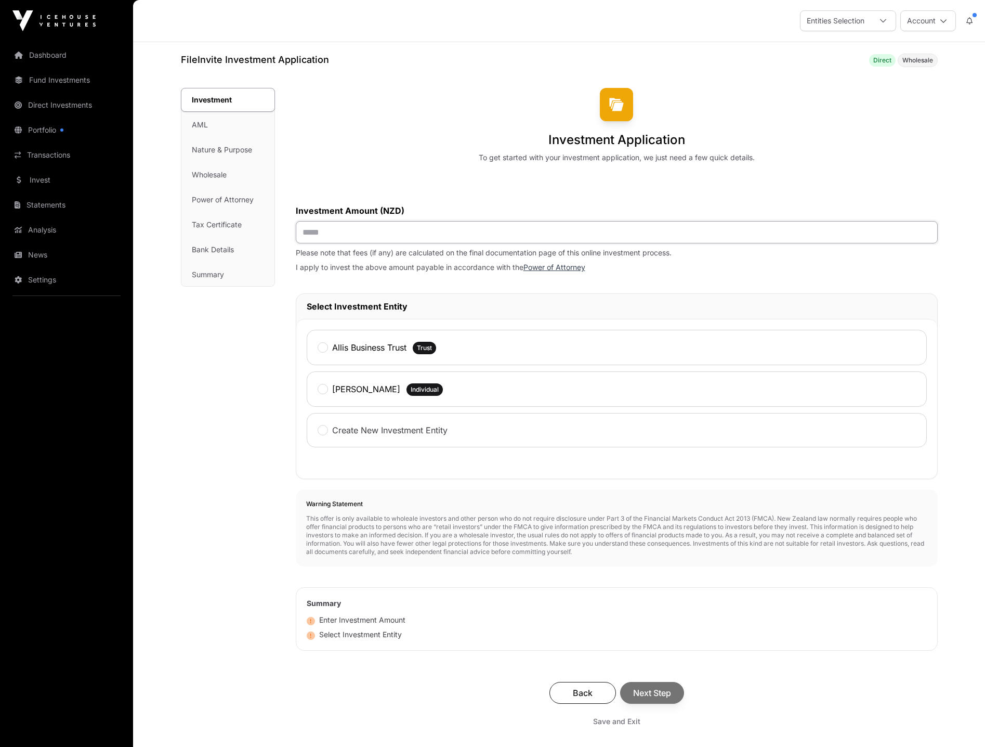
click at [402, 234] on input "text" at bounding box center [617, 232] width 642 height 22
type input "******"
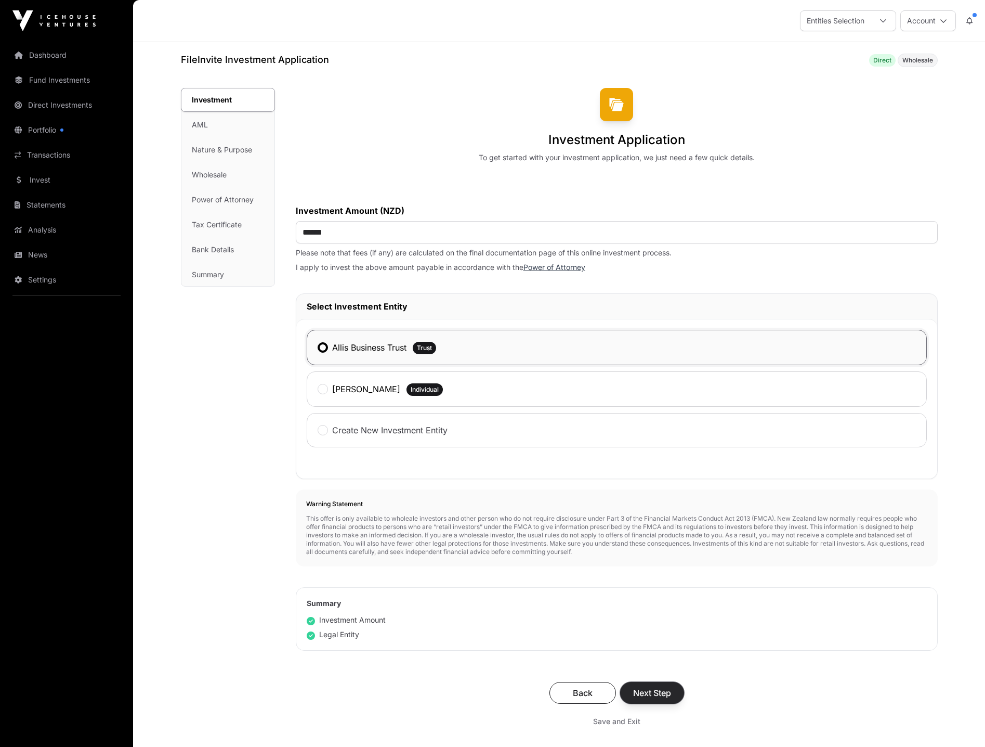
click at [659, 690] on span "Next Step" at bounding box center [652, 692] width 38 height 12
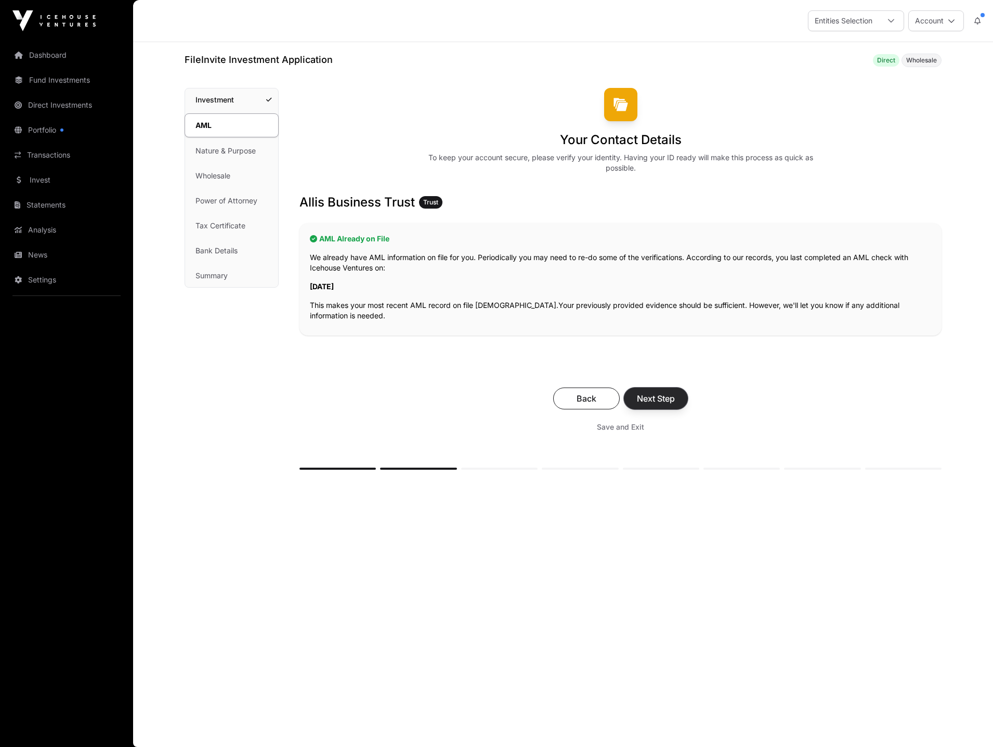
click at [650, 395] on span "Next Step" at bounding box center [656, 398] width 38 height 12
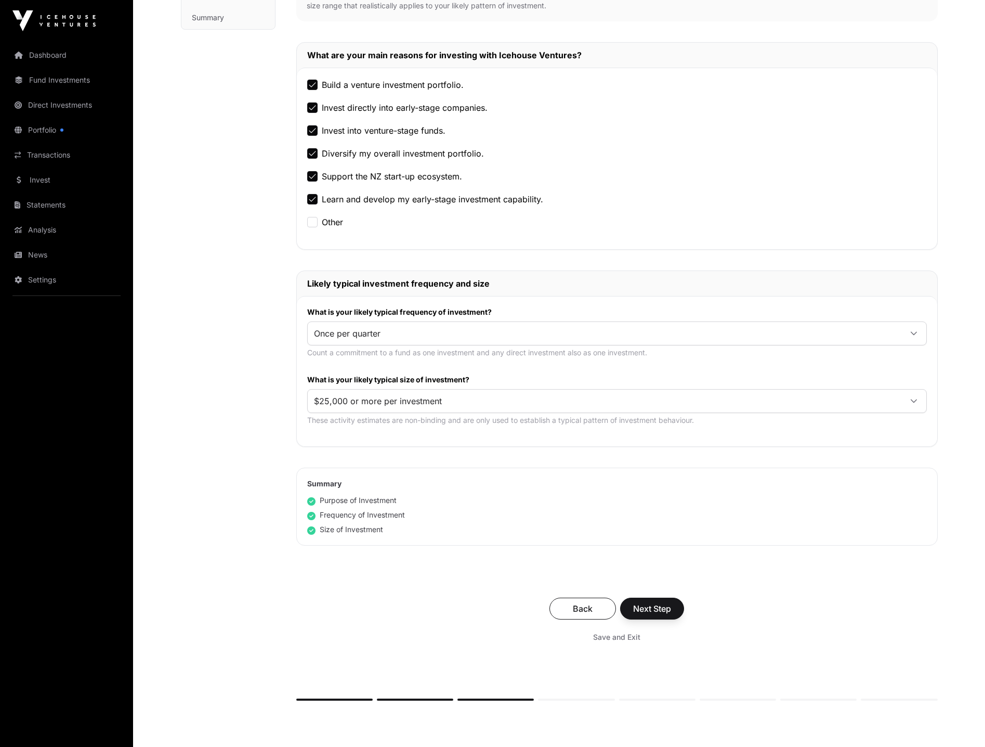
scroll to position [260, 0]
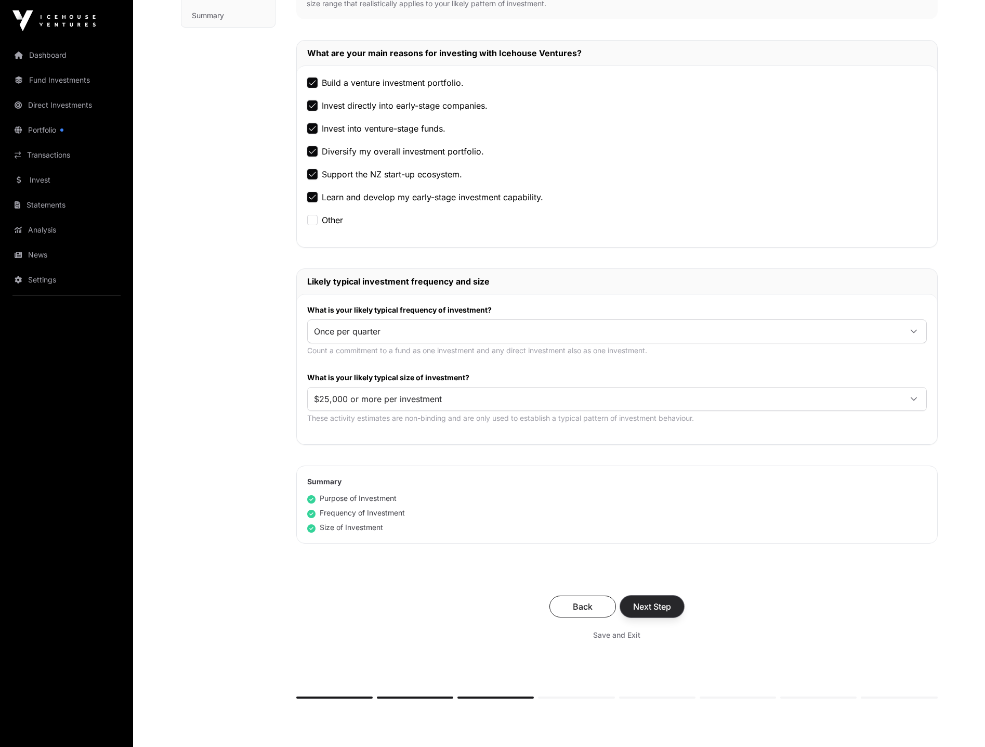
click at [648, 598] on button "Next Step" at bounding box center [652, 606] width 64 height 22
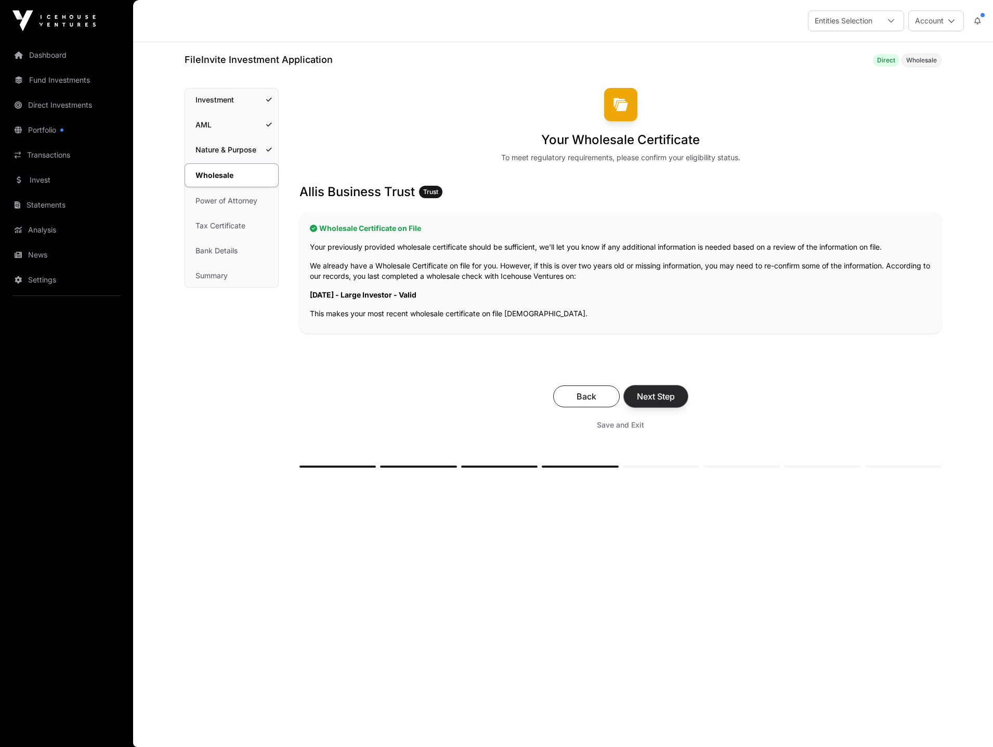
click at [659, 396] on span "Next Step" at bounding box center [656, 396] width 38 height 12
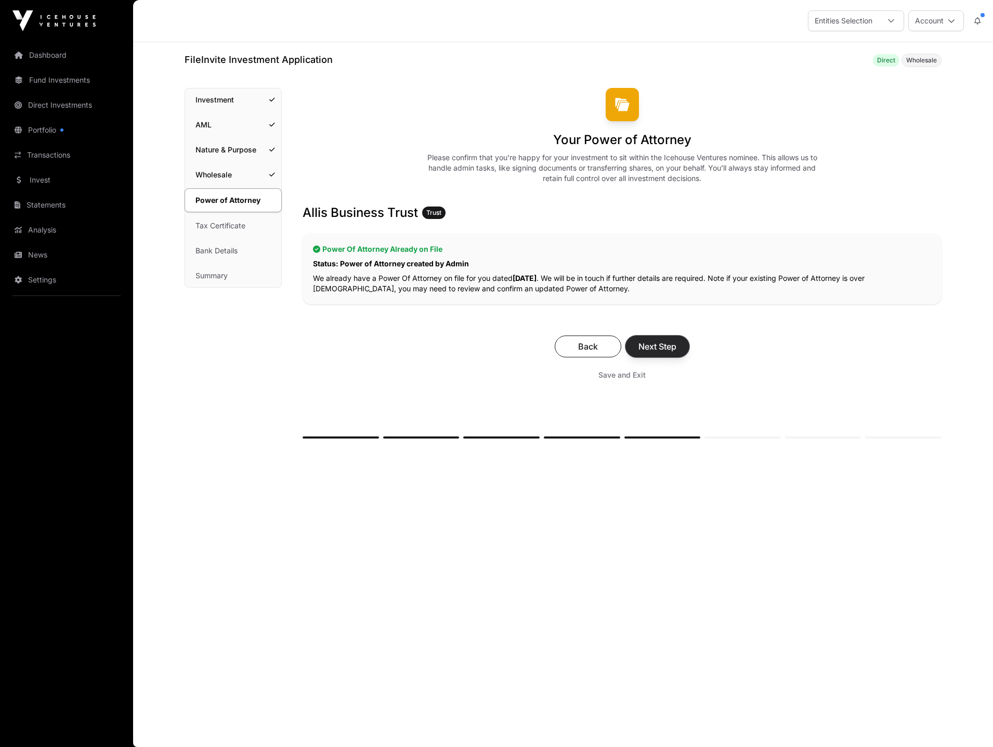
click at [667, 347] on span "Next Step" at bounding box center [657, 346] width 38 height 12
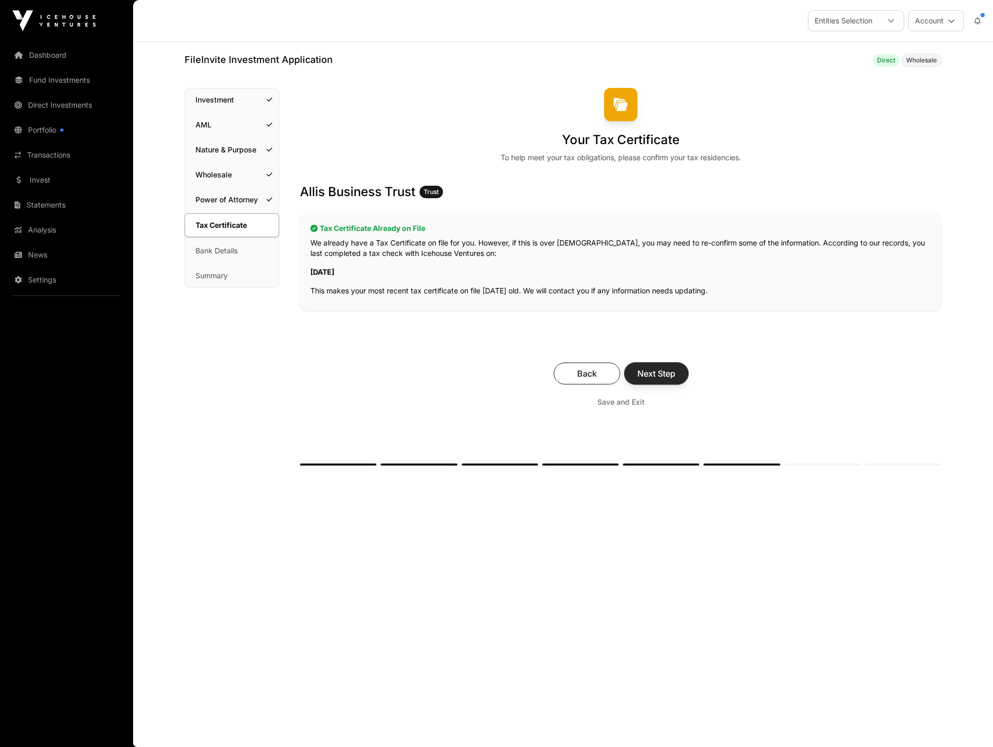
click at [650, 375] on span "Next Step" at bounding box center [656, 373] width 38 height 12
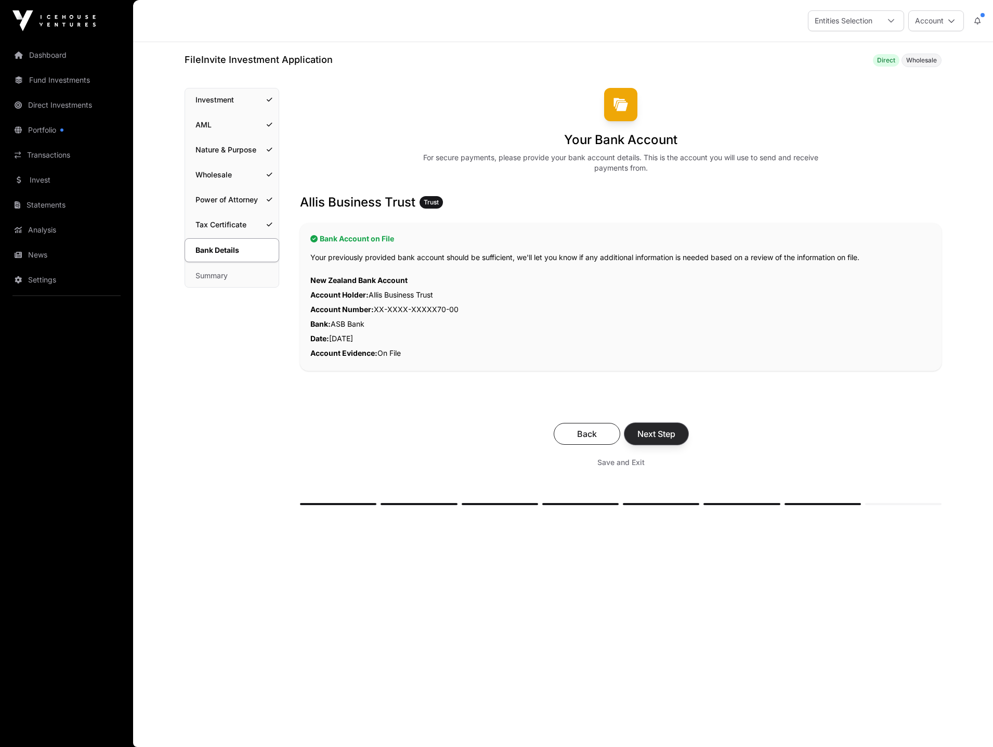
click at [665, 433] on span "Next Step" at bounding box center [656, 433] width 38 height 12
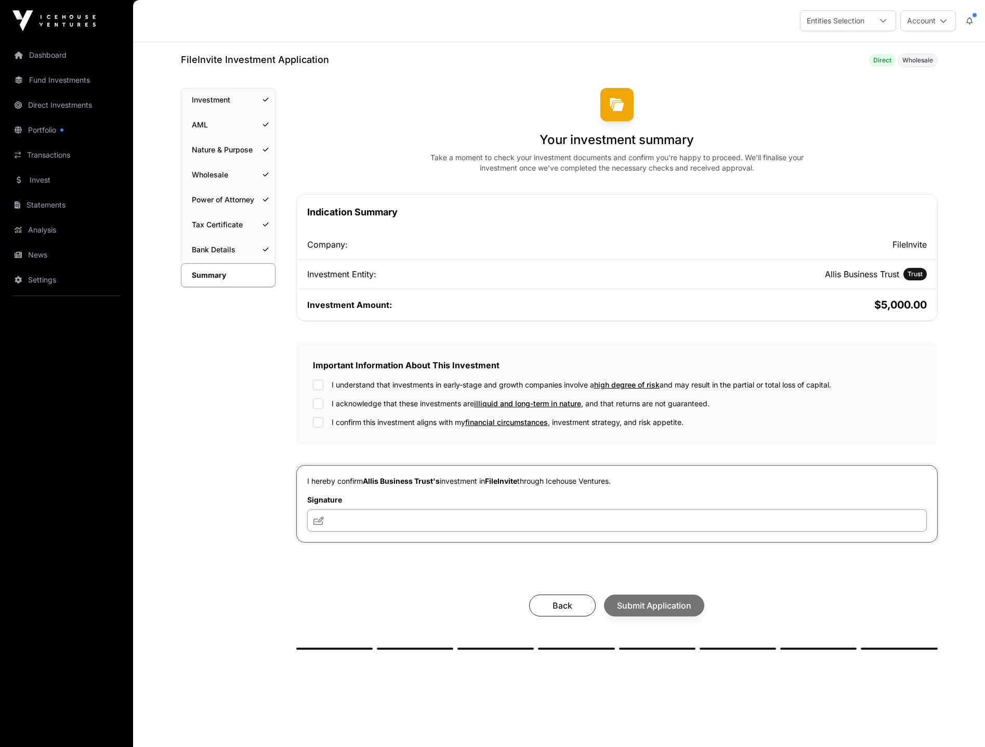
click at [445, 514] on input "text" at bounding box center [617, 520] width 620 height 22
type input "***"
click at [647, 608] on div "Back Submit Application" at bounding box center [617, 605] width 621 height 22
click at [636, 600] on button "Submit Application" at bounding box center [654, 605] width 100 height 22
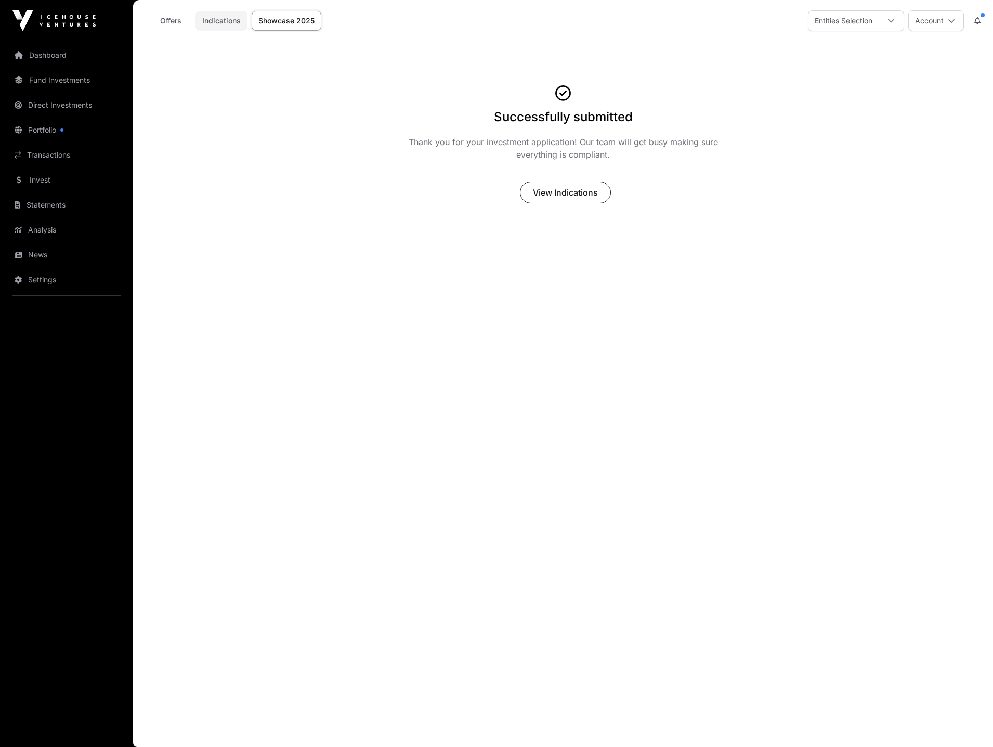
click at [242, 20] on link "Indications" at bounding box center [221, 21] width 52 height 20
click at [223, 17] on link "Indications" at bounding box center [221, 21] width 52 height 20
click at [579, 193] on span "View Indications" at bounding box center [565, 192] width 65 height 12
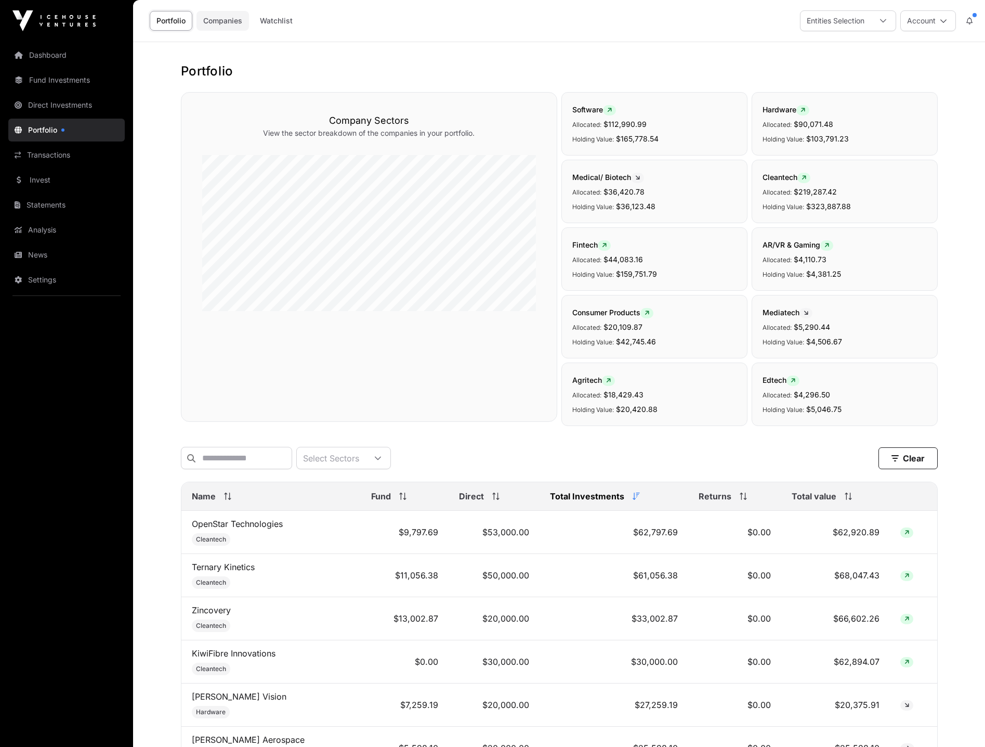
click at [229, 24] on link "Companies" at bounding box center [223, 21] width 53 height 20
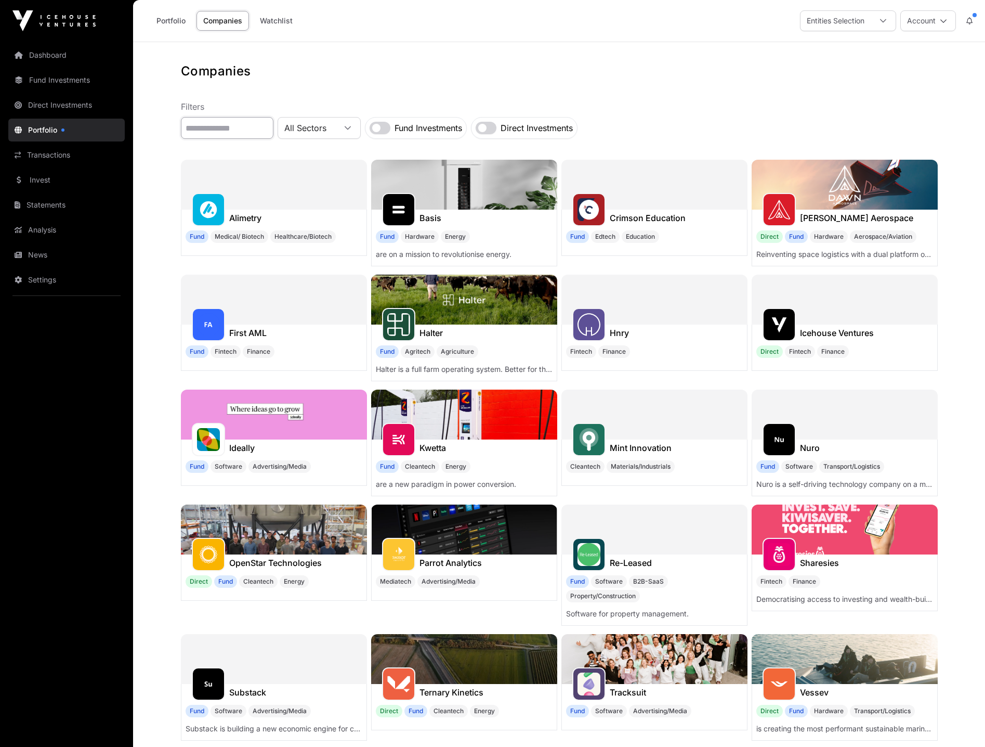
click at [227, 128] on input "text" at bounding box center [227, 128] width 93 height 22
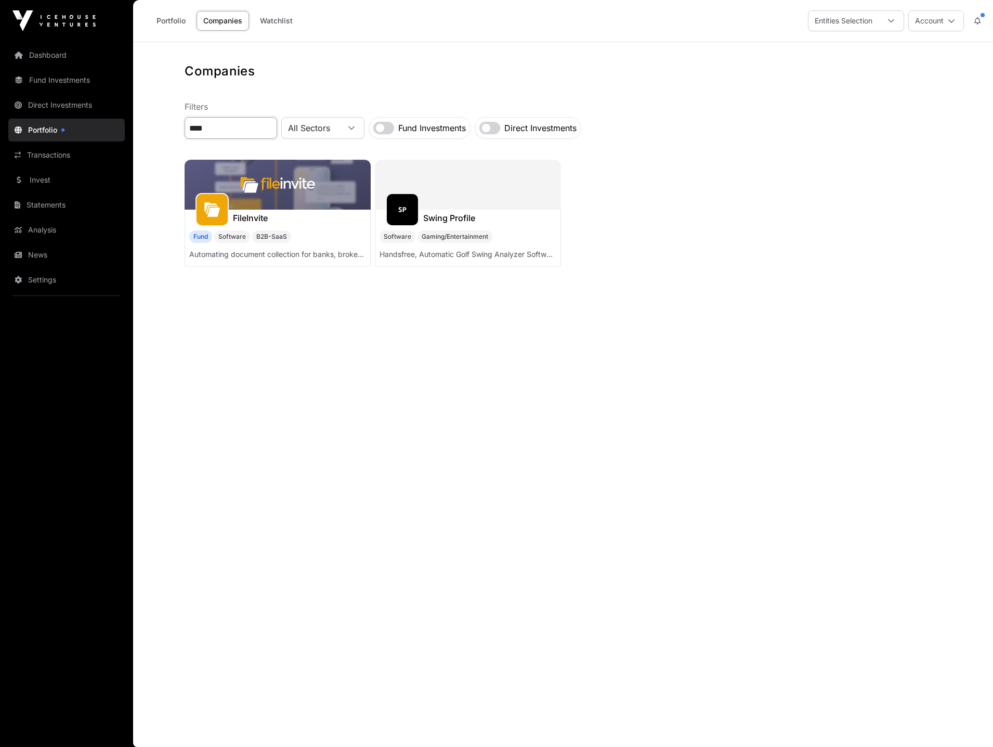
type input "****"
click at [287, 180] on img at bounding box center [278, 185] width 186 height 50
